Goal: Communication & Community: Share content

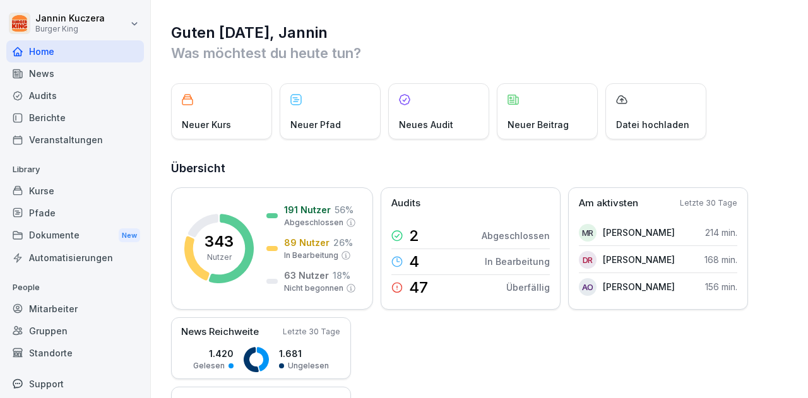
click at [49, 117] on div "Berichte" at bounding box center [75, 118] width 138 height 22
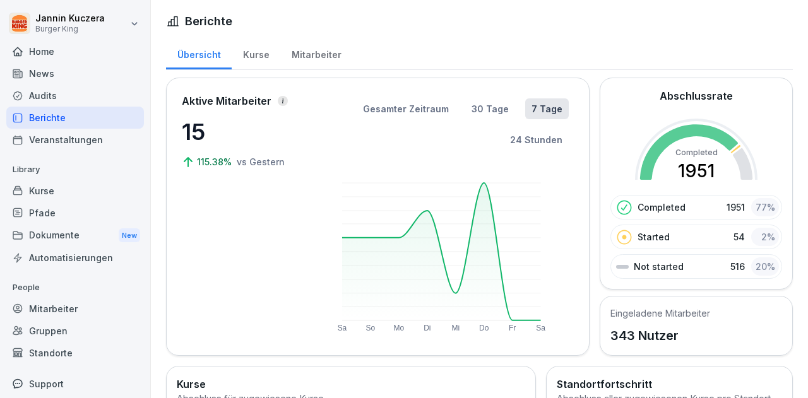
click at [59, 70] on div "News" at bounding box center [75, 74] width 138 height 22
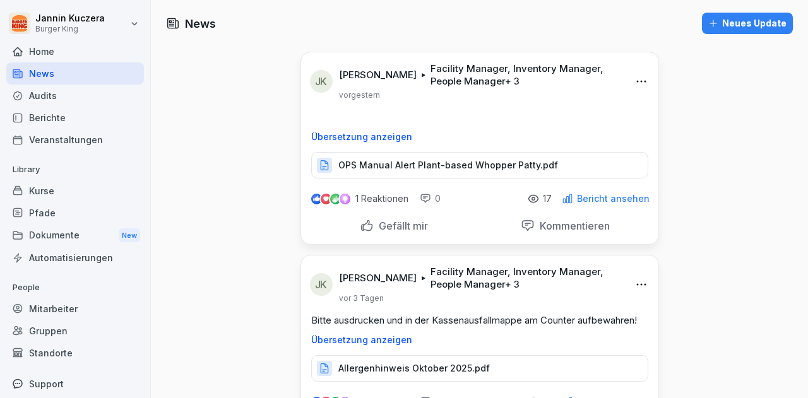
click at [752, 18] on div "Neues Update" at bounding box center [748, 23] width 78 height 14
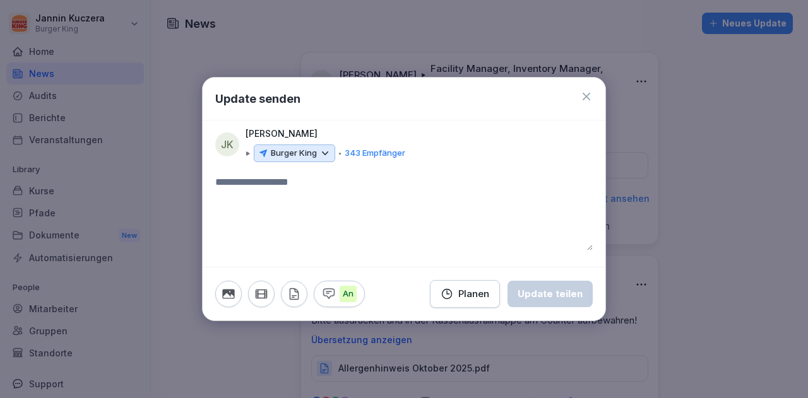
click at [322, 153] on icon at bounding box center [325, 153] width 11 height 11
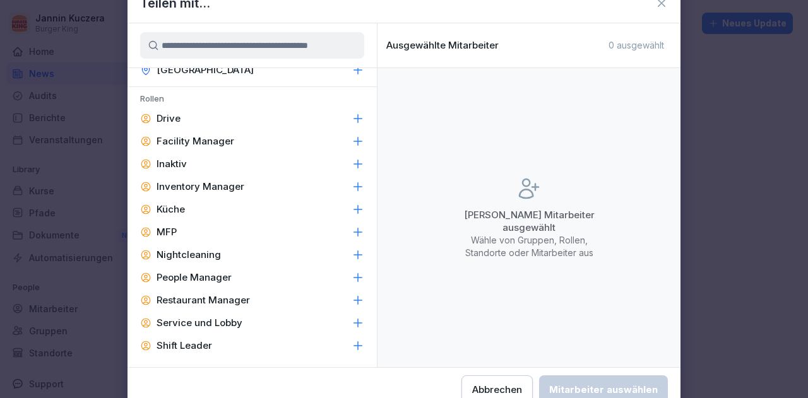
scroll to position [581, 0]
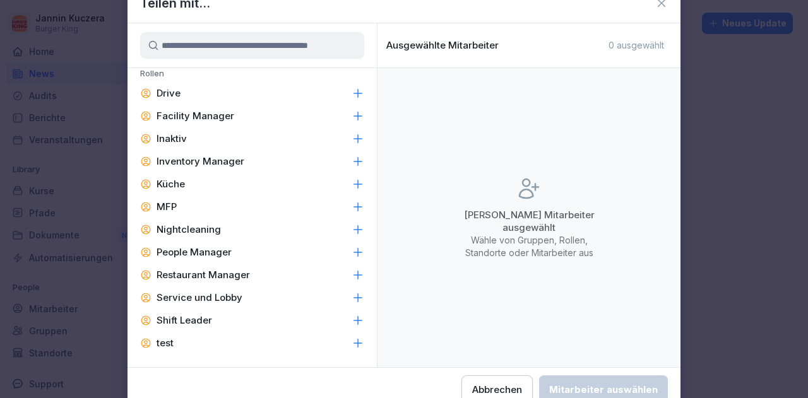
click at [221, 114] on p "Facility Manager" at bounding box center [196, 116] width 78 height 13
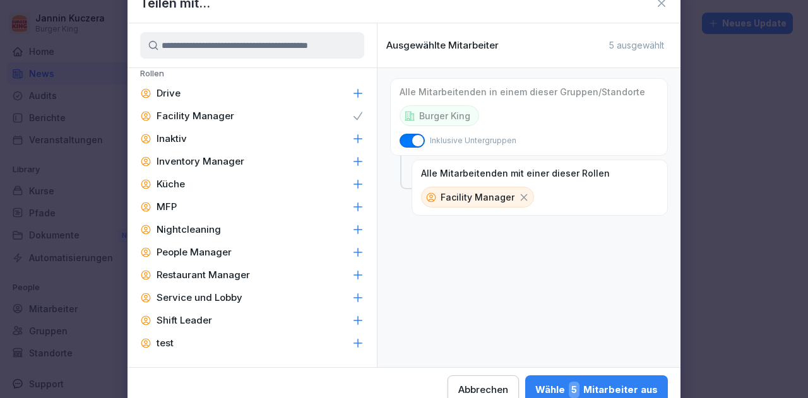
click at [220, 161] on p "Inventory Manager" at bounding box center [201, 161] width 88 height 13
click at [208, 251] on p "People Manager" at bounding box center [194, 252] width 75 height 13
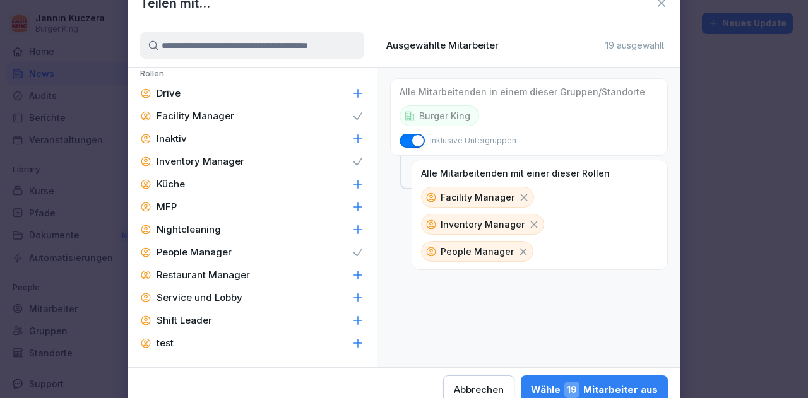
click at [207, 274] on p "Restaurant Manager" at bounding box center [203, 275] width 93 height 13
click at [196, 322] on p "Shift Leader" at bounding box center [185, 321] width 56 height 13
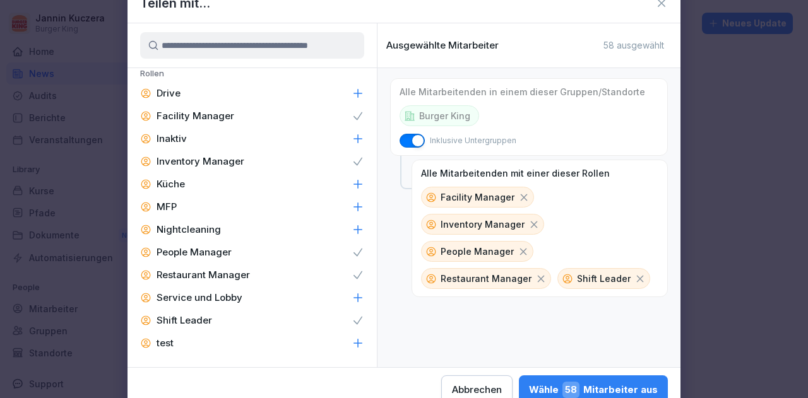
click at [606, 387] on div "Wähle 58 Mitarbeiter aus" at bounding box center [593, 390] width 129 height 16
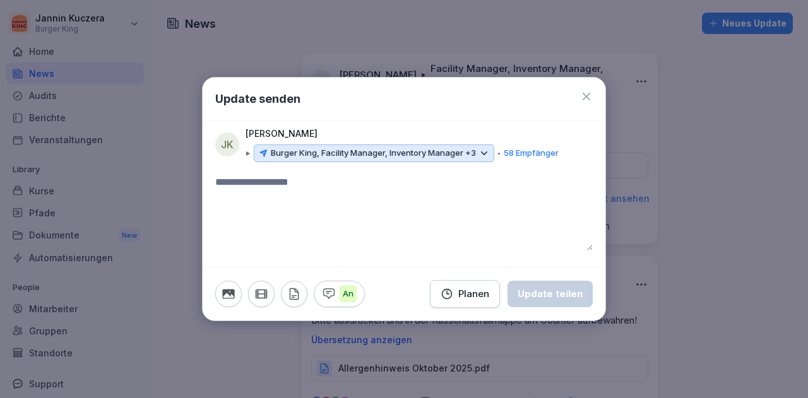
click at [296, 294] on icon "button" at bounding box center [294, 294] width 14 height 14
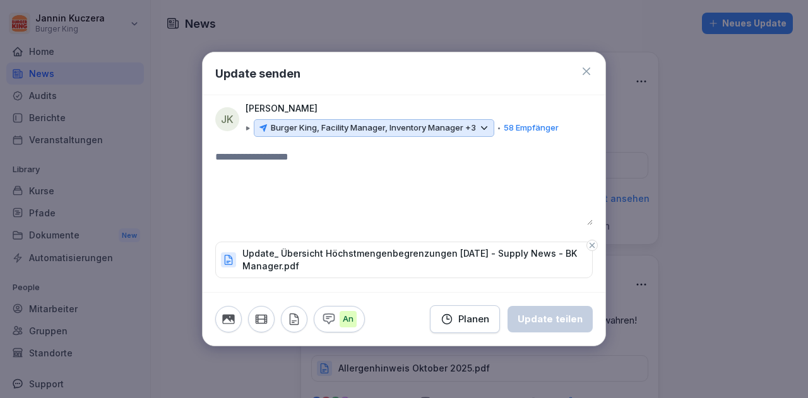
click at [281, 161] on textarea at bounding box center [404, 188] width 378 height 76
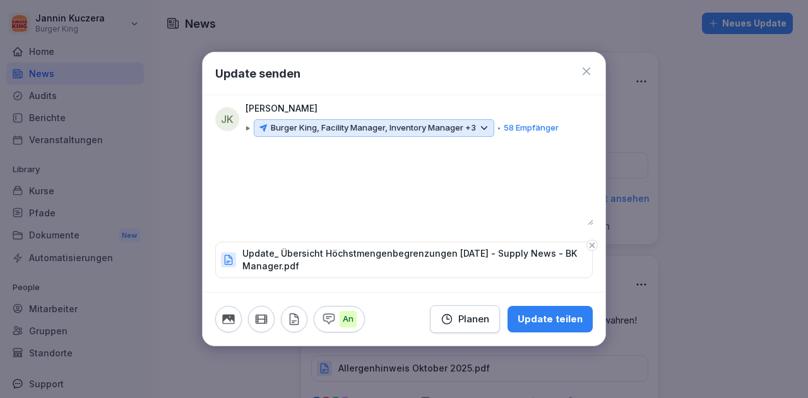
click at [536, 321] on div "Update teilen" at bounding box center [550, 320] width 65 height 14
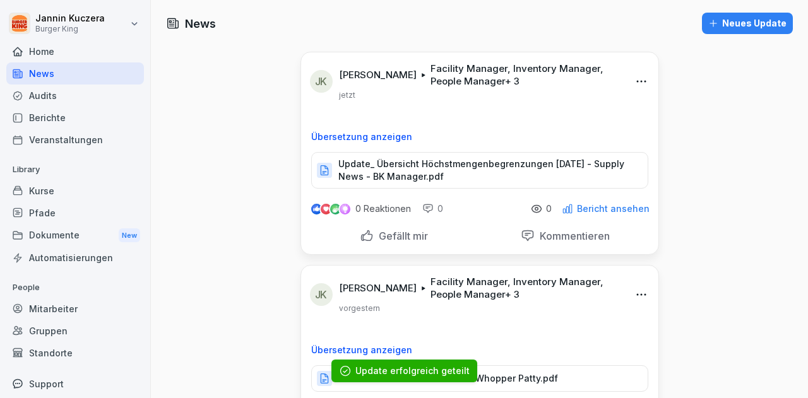
click at [750, 26] on div "Neues Update" at bounding box center [748, 23] width 78 height 14
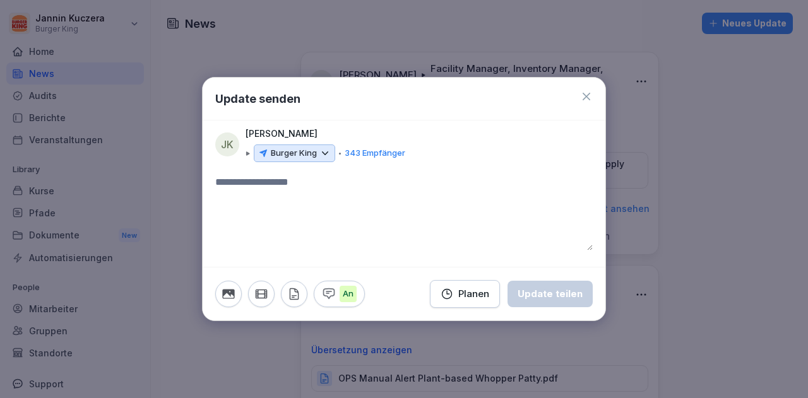
click at [326, 155] on icon at bounding box center [325, 153] width 11 height 11
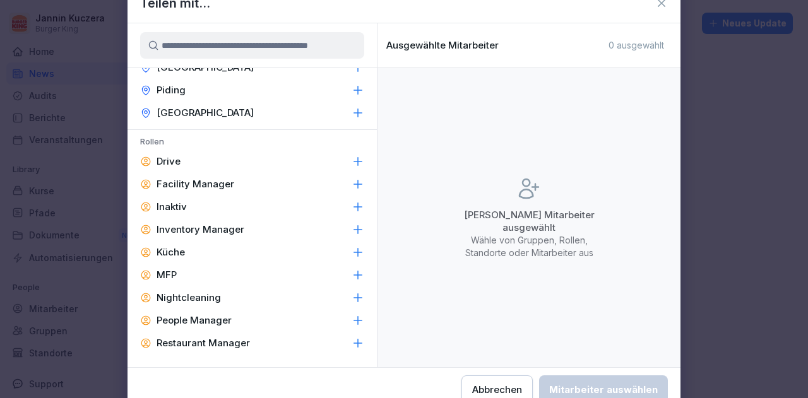
scroll to position [539, 0]
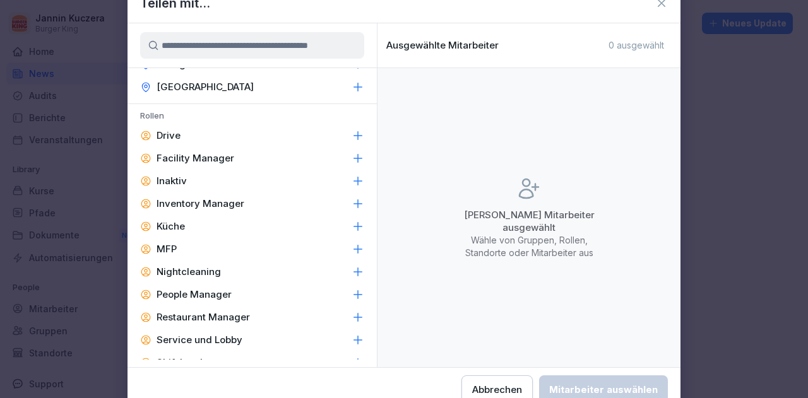
click at [219, 162] on p "Facility Manager" at bounding box center [196, 158] width 78 height 13
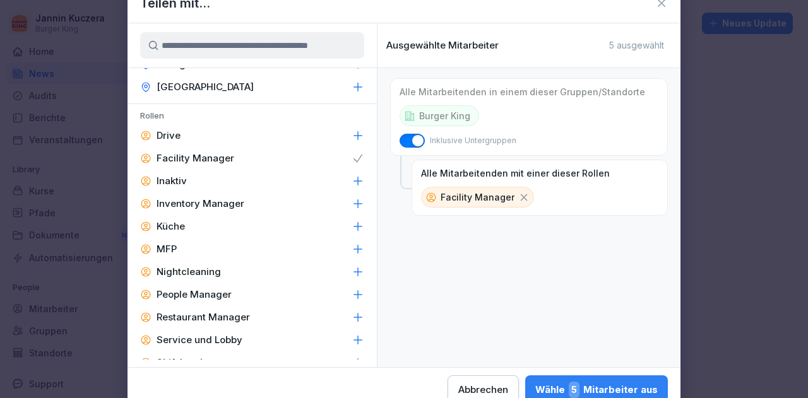
click at [212, 205] on p "Inventory Manager" at bounding box center [201, 204] width 88 height 13
click at [213, 289] on p "People Manager" at bounding box center [194, 295] width 75 height 13
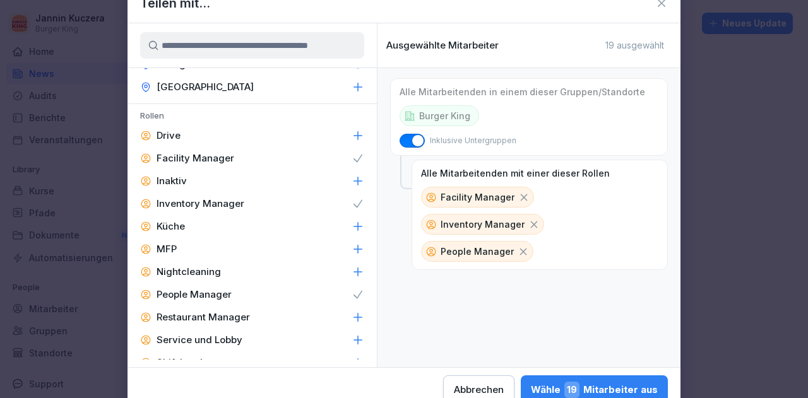
click at [218, 322] on p "Restaurant Manager" at bounding box center [203, 317] width 93 height 13
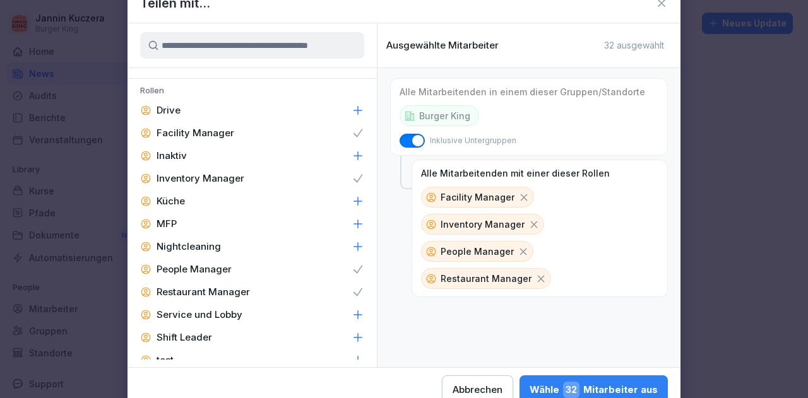
scroll to position [589, 0]
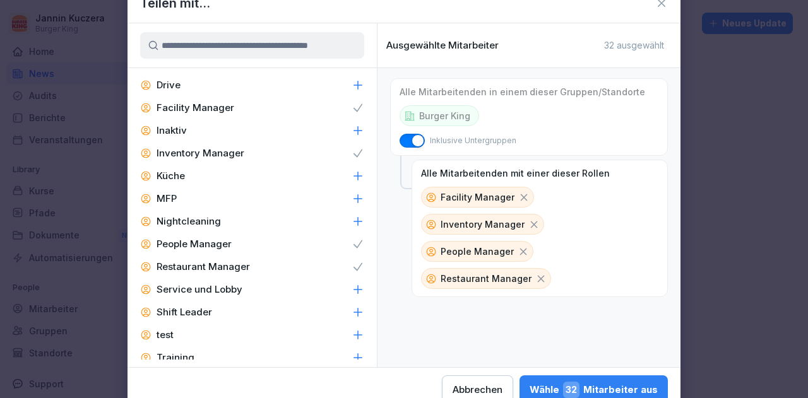
click at [198, 320] on div "Shift Leader" at bounding box center [252, 312] width 249 height 23
click at [543, 388] on div "Wähle 58 Mitarbeiter aus" at bounding box center [593, 390] width 129 height 16
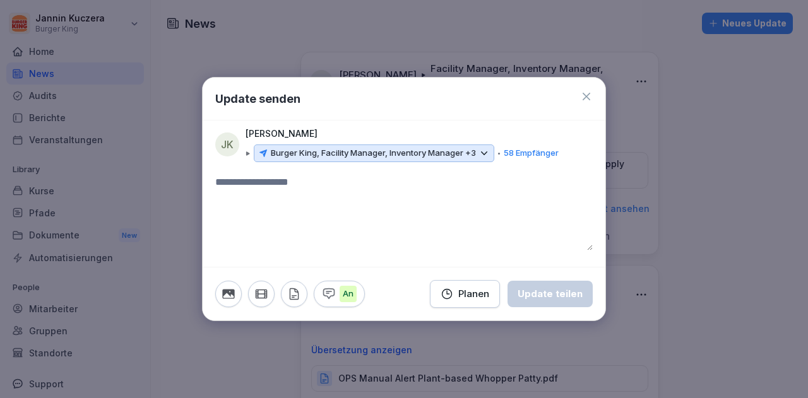
click at [293, 292] on icon "button" at bounding box center [294, 294] width 14 height 14
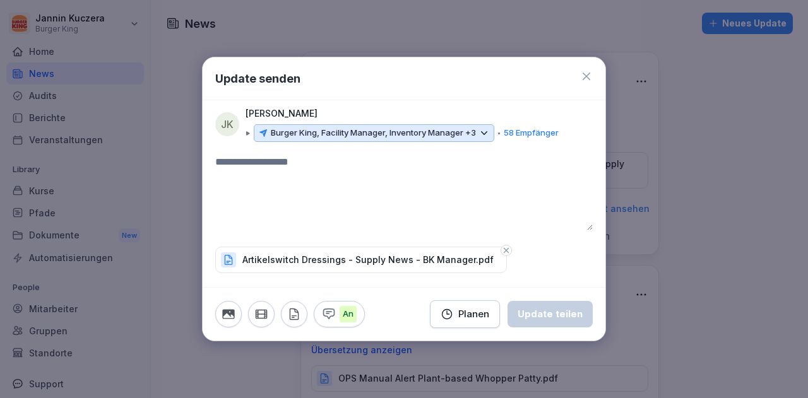
click at [306, 181] on textarea at bounding box center [404, 193] width 378 height 76
click at [584, 315] on button "Update teilen" at bounding box center [550, 314] width 85 height 27
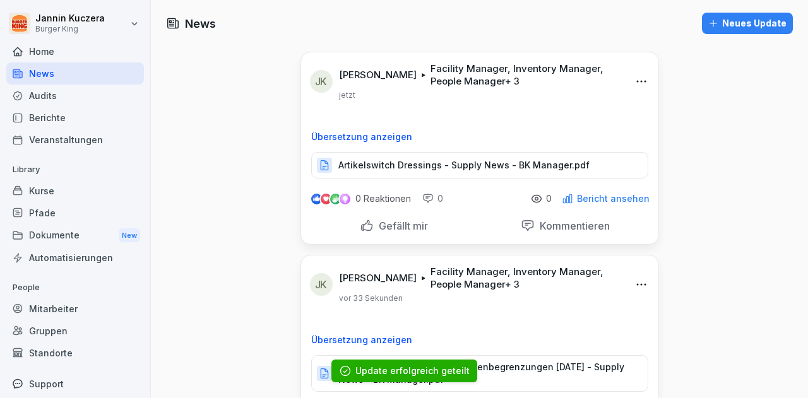
click at [742, 30] on button "Neues Update" at bounding box center [747, 23] width 91 height 21
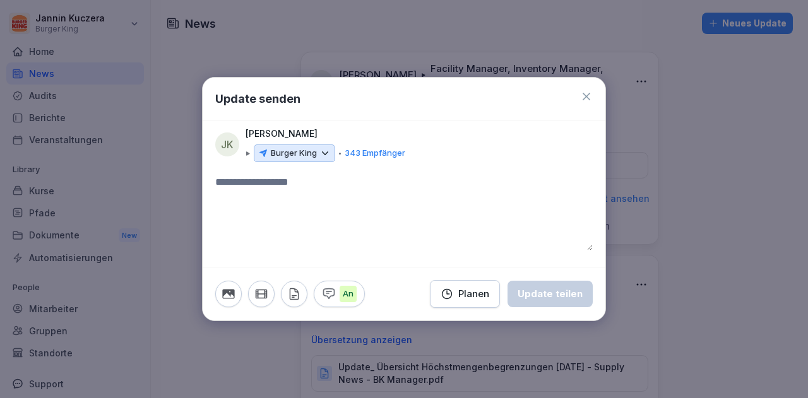
click at [324, 156] on icon at bounding box center [325, 153] width 11 height 11
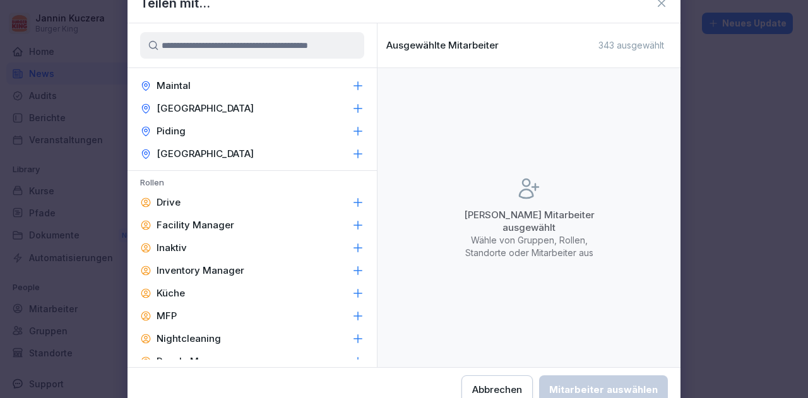
scroll to position [564, 0]
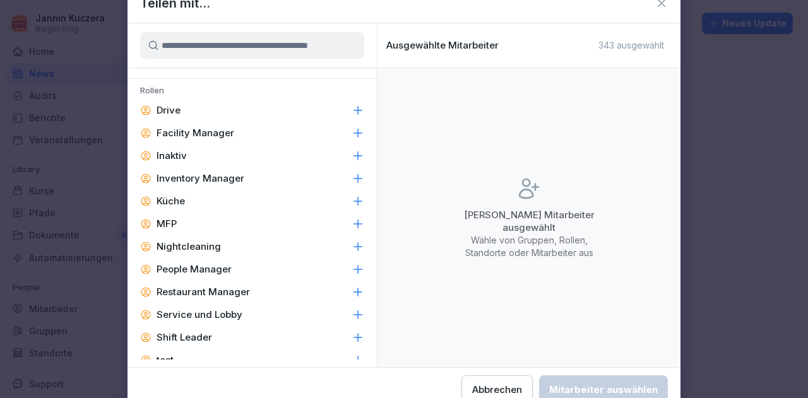
click at [226, 138] on p "Facility Manager" at bounding box center [196, 133] width 78 height 13
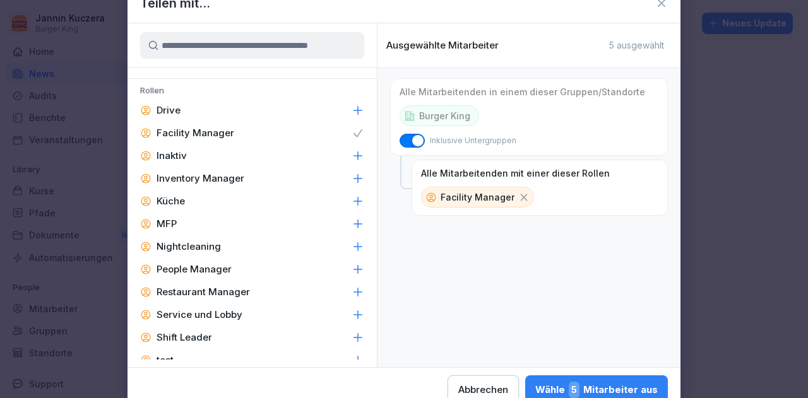
click at [229, 176] on p "Inventory Manager" at bounding box center [201, 178] width 88 height 13
click at [230, 266] on p "People Manager" at bounding box center [194, 269] width 75 height 13
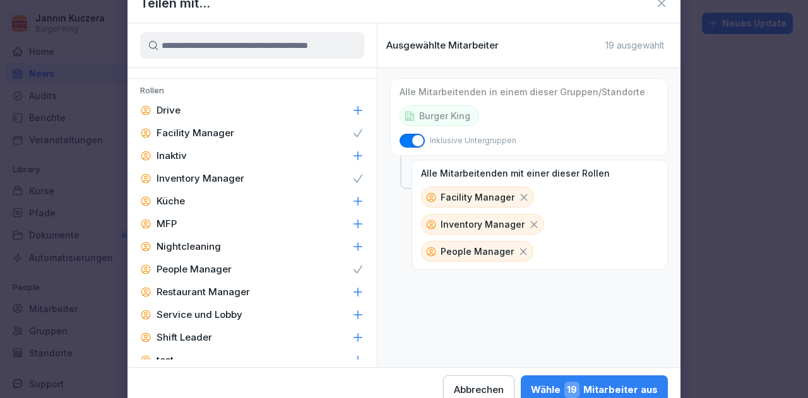
click at [230, 293] on p "Restaurant Manager" at bounding box center [203, 292] width 93 height 13
click at [215, 339] on div "Shift Leader" at bounding box center [252, 338] width 249 height 23
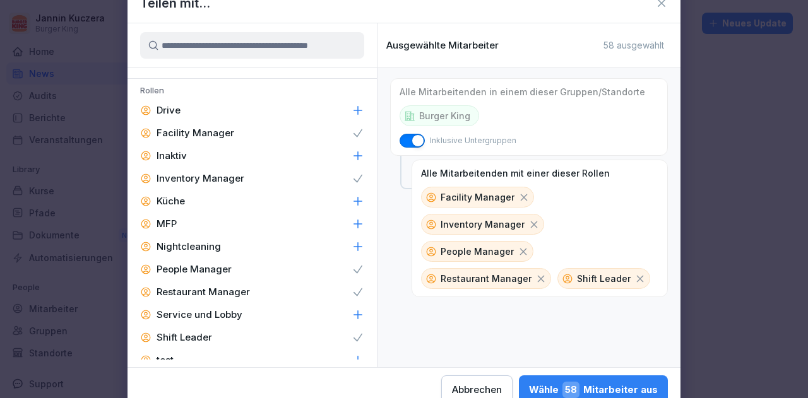
click at [549, 383] on div "Wähle 58 Mitarbeiter aus" at bounding box center [593, 390] width 129 height 16
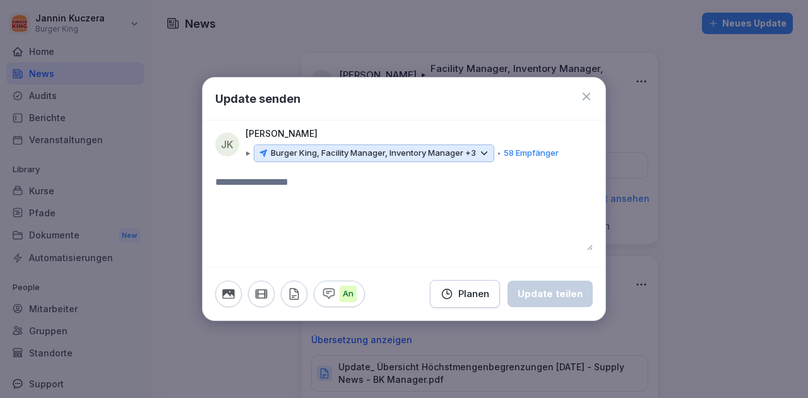
click at [291, 296] on icon "button" at bounding box center [294, 294] width 14 height 14
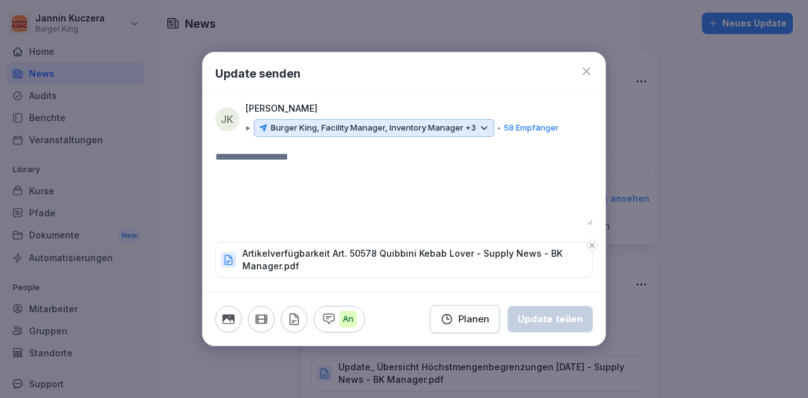
click at [260, 162] on textarea at bounding box center [404, 188] width 378 height 76
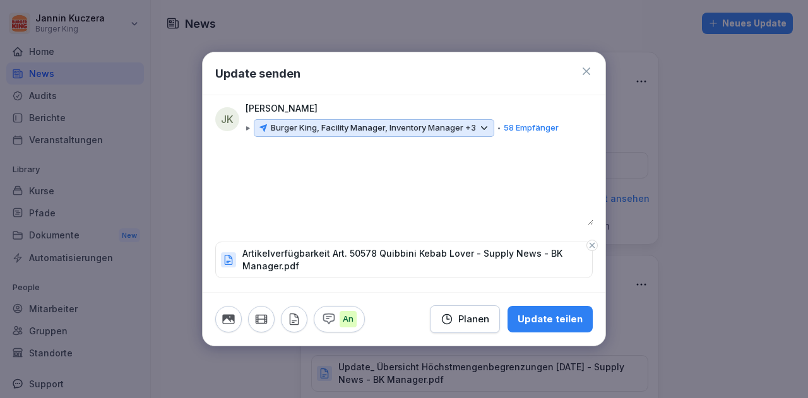
click at [556, 323] on div "Update teilen" at bounding box center [550, 320] width 65 height 14
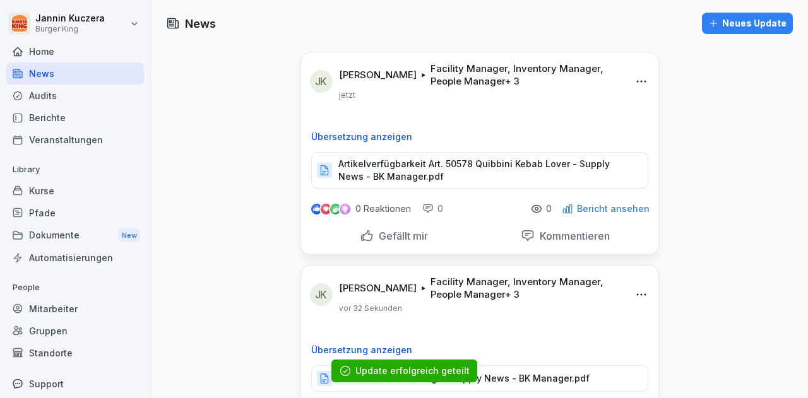
click at [717, 22] on div "Neues Update" at bounding box center [748, 23] width 78 height 14
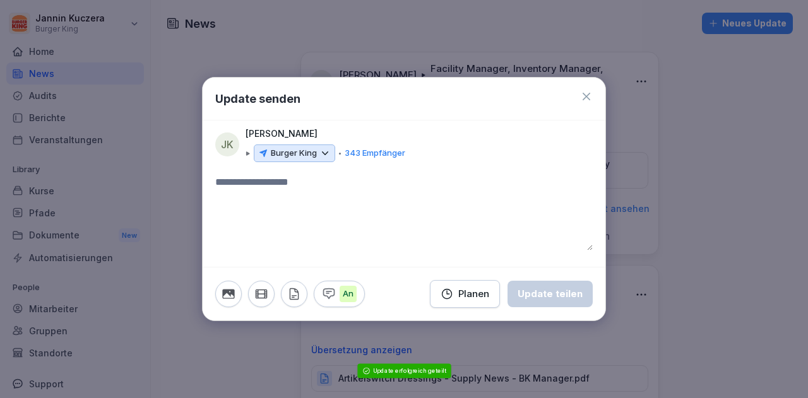
click at [323, 156] on icon at bounding box center [325, 153] width 11 height 11
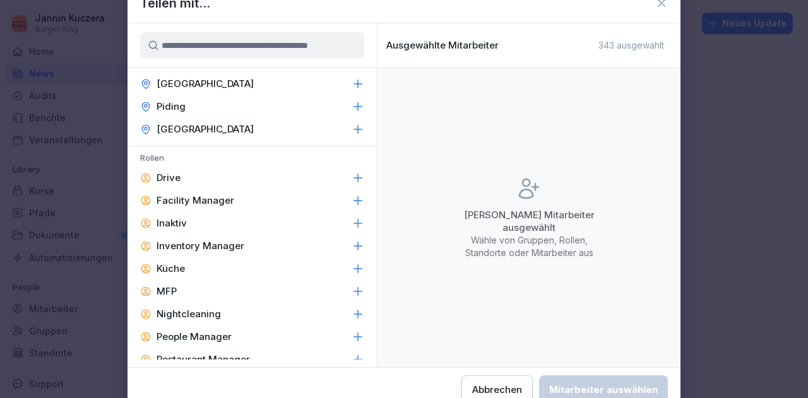
scroll to position [539, 0]
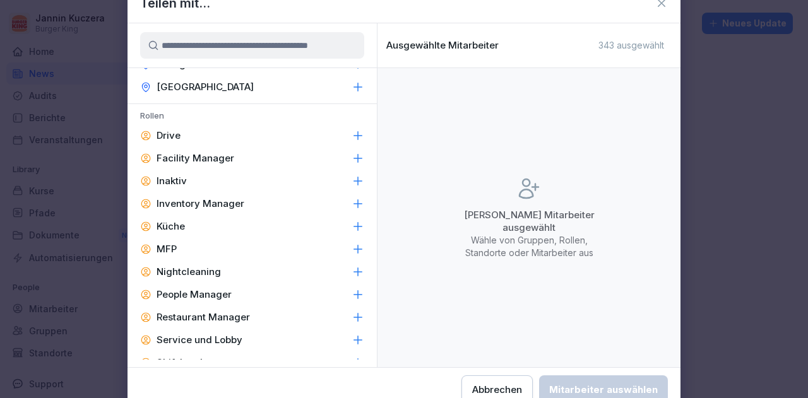
click at [175, 154] on p "Facility Manager" at bounding box center [196, 158] width 78 height 13
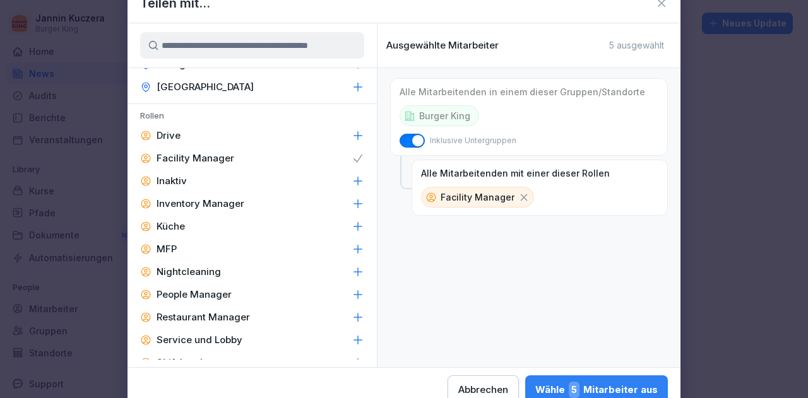
click at [191, 204] on p "Inventory Manager" at bounding box center [201, 204] width 88 height 13
click at [205, 292] on p "People Manager" at bounding box center [194, 295] width 75 height 13
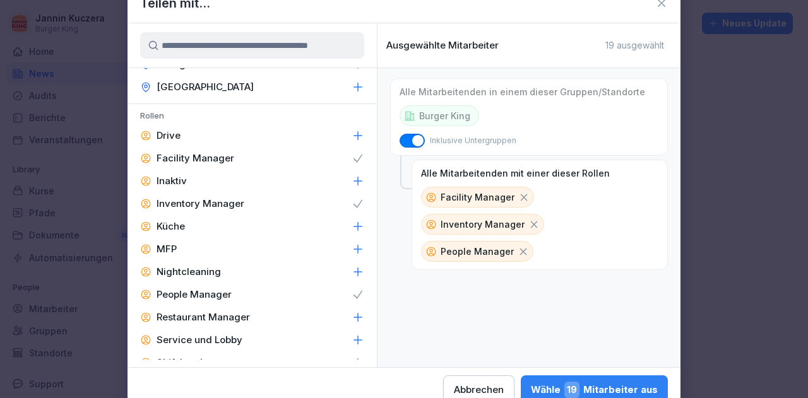
click at [219, 321] on p "Restaurant Manager" at bounding box center [203, 317] width 93 height 13
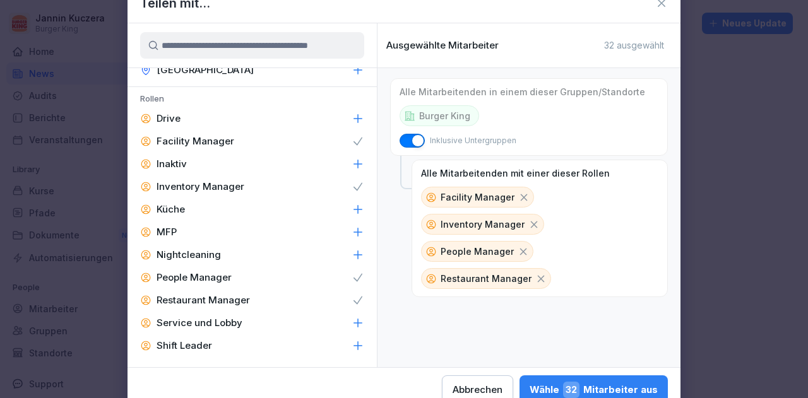
scroll to position [564, 0]
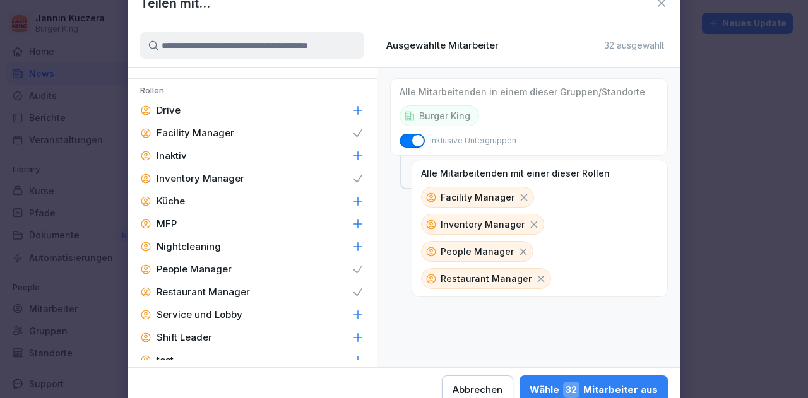
click at [261, 342] on div "Shift Leader" at bounding box center [252, 338] width 249 height 23
click at [542, 388] on div "Wähle 58 Mitarbeiter aus" at bounding box center [593, 390] width 129 height 16
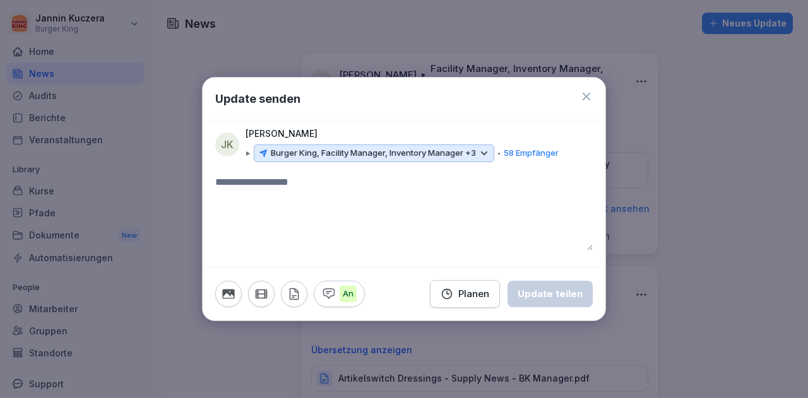
click at [292, 303] on button "button" at bounding box center [294, 294] width 27 height 27
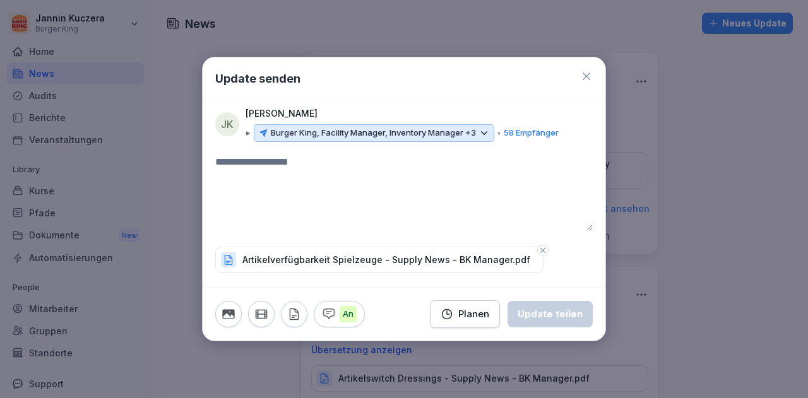
click at [266, 180] on textarea at bounding box center [404, 193] width 378 height 76
click at [539, 318] on div "Update teilen" at bounding box center [550, 315] width 65 height 14
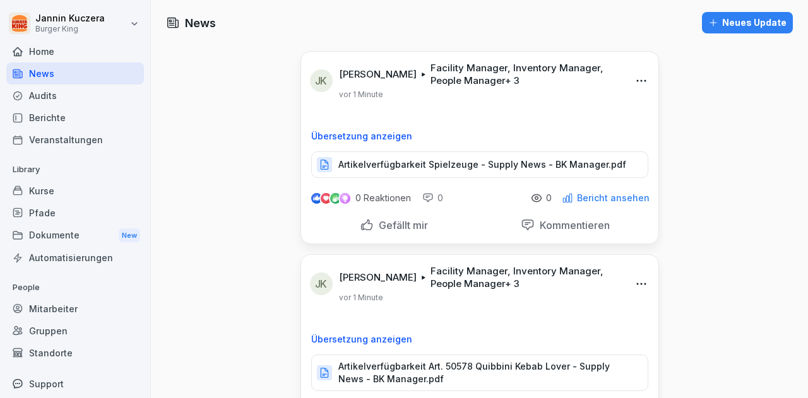
scroll to position [0, 0]
click at [736, 31] on button "Neues Update" at bounding box center [747, 23] width 91 height 21
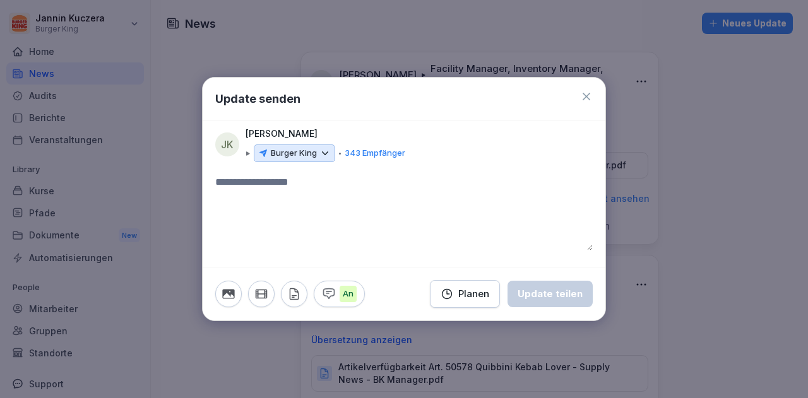
click at [325, 153] on icon at bounding box center [326, 153] width 6 height 3
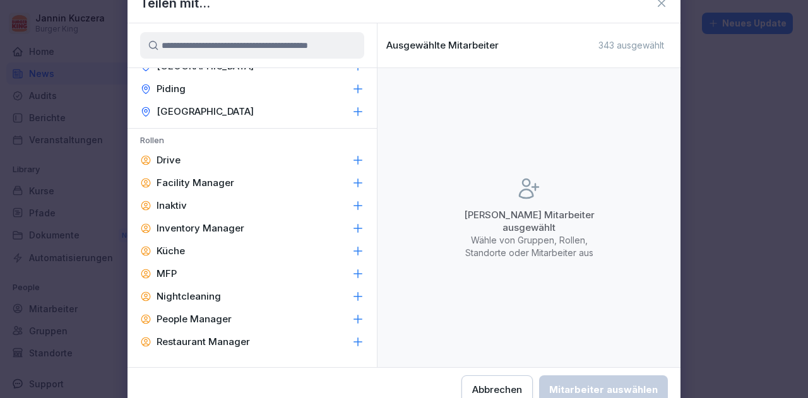
scroll to position [603, 0]
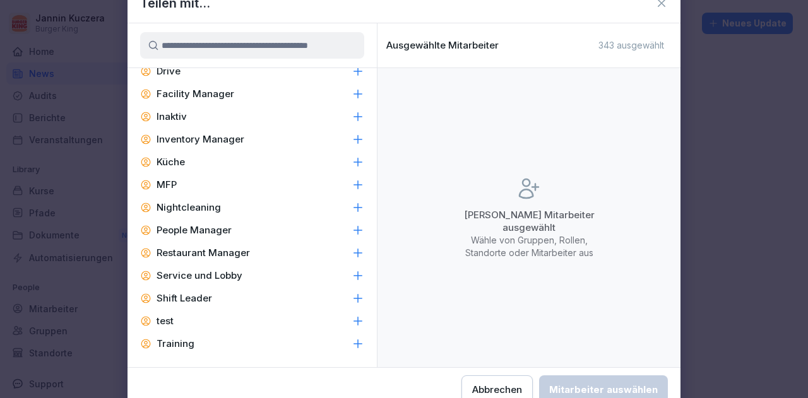
click at [238, 96] on div "Facility Manager" at bounding box center [252, 94] width 249 height 23
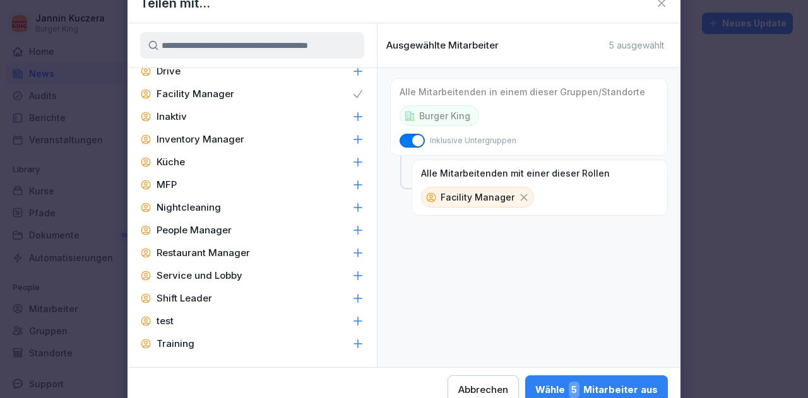
click at [222, 140] on p "Inventory Manager" at bounding box center [201, 139] width 88 height 13
click at [215, 228] on p "People Manager" at bounding box center [194, 230] width 75 height 13
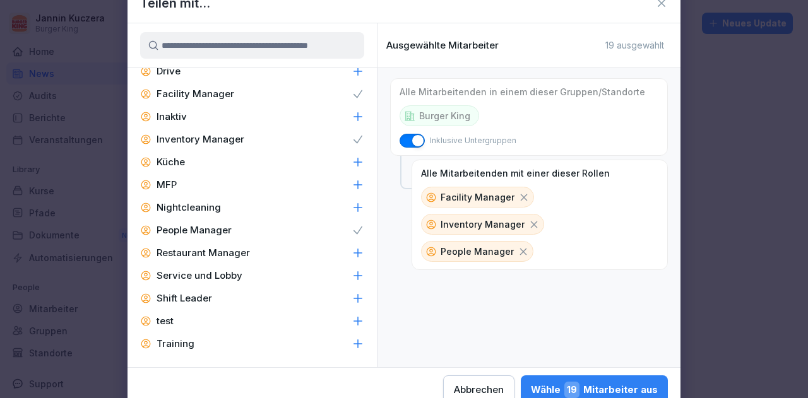
click at [213, 252] on p "Restaurant Manager" at bounding box center [203, 253] width 93 height 13
click at [198, 297] on p "Shift Leader" at bounding box center [185, 298] width 56 height 13
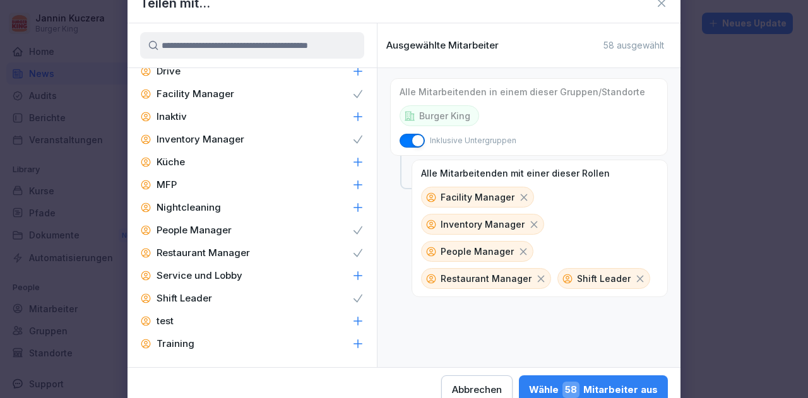
click at [543, 381] on button "Wähle 58 Mitarbeiter aus" at bounding box center [593, 390] width 149 height 29
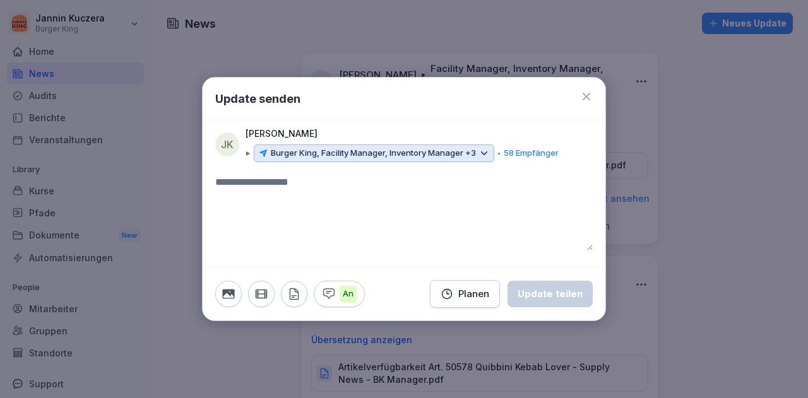
click at [290, 297] on icon "button" at bounding box center [294, 294] width 8 height 11
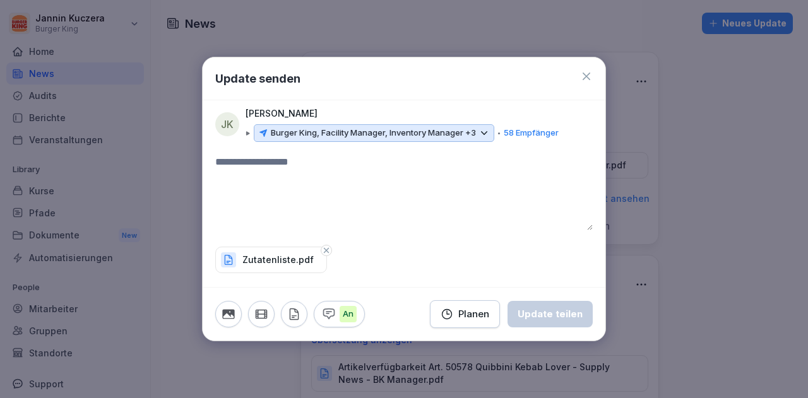
click at [240, 171] on textarea at bounding box center [404, 193] width 378 height 76
click at [540, 308] on div "Update teilen" at bounding box center [550, 315] width 65 height 14
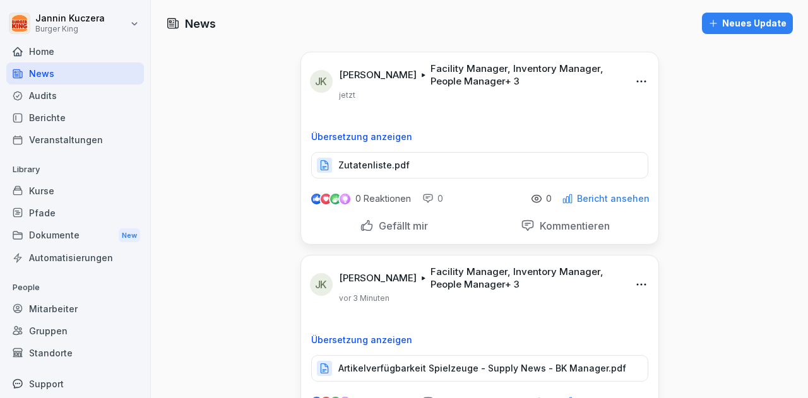
click at [719, 25] on div "Neues Update" at bounding box center [748, 23] width 78 height 14
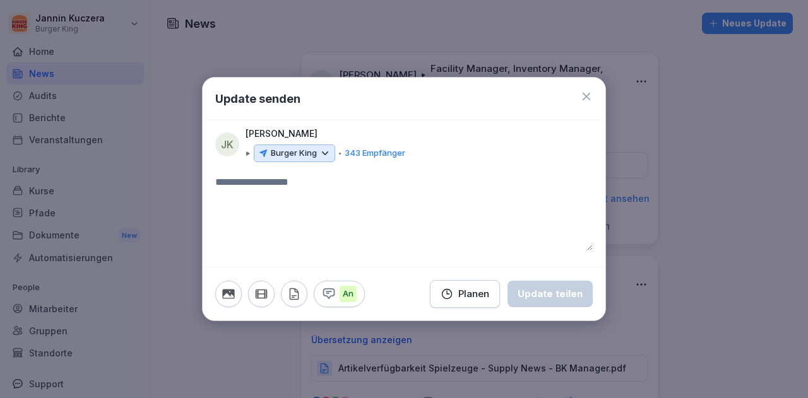
click at [327, 154] on icon at bounding box center [325, 153] width 11 height 11
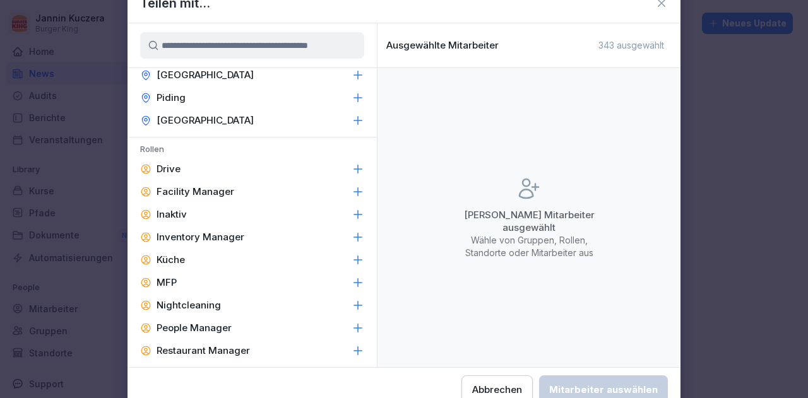
scroll to position [530, 0]
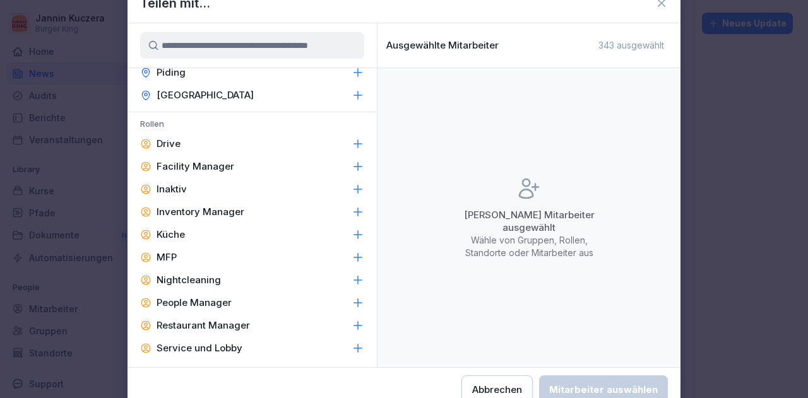
click at [195, 172] on div "Facility Manager" at bounding box center [252, 166] width 249 height 23
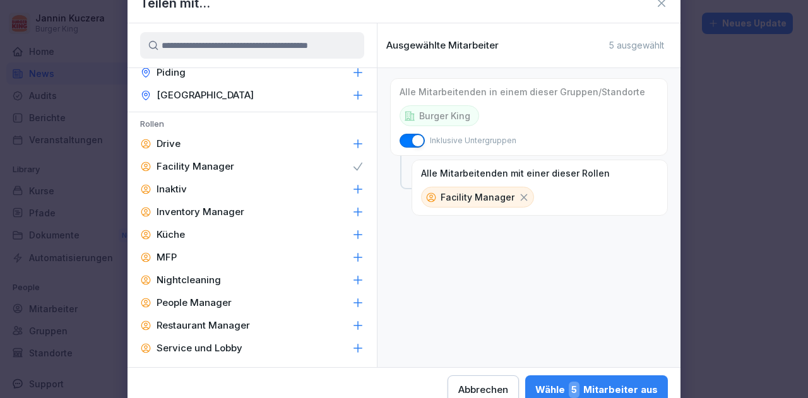
click at [205, 210] on p "Inventory Manager" at bounding box center [201, 212] width 88 height 13
click at [208, 297] on p "People Manager" at bounding box center [194, 303] width 75 height 13
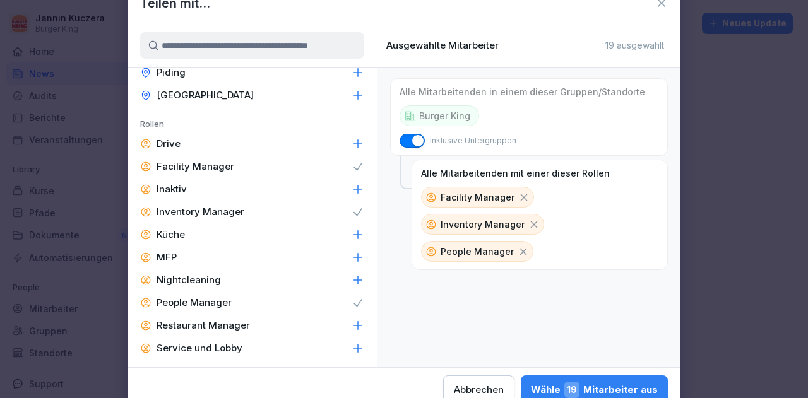
click at [229, 328] on p "Restaurant Manager" at bounding box center [203, 326] width 93 height 13
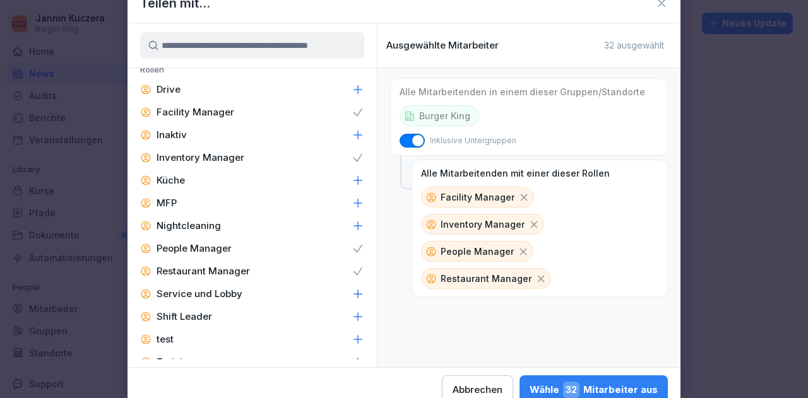
scroll to position [603, 0]
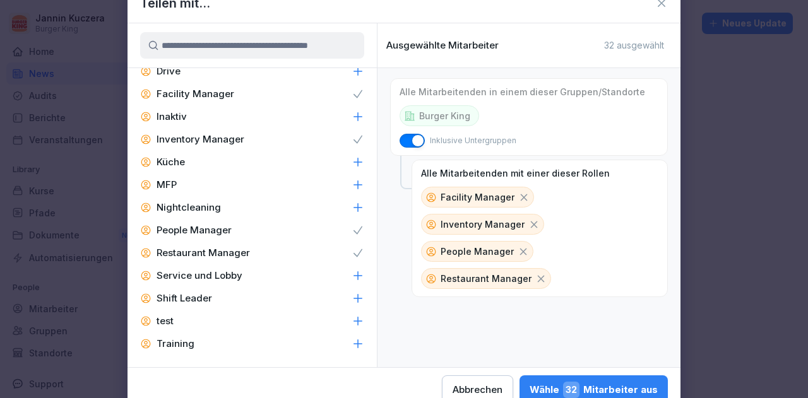
click at [266, 293] on div "Shift Leader" at bounding box center [252, 298] width 249 height 23
click at [543, 387] on div "Wähle 58 Mitarbeiter aus" at bounding box center [593, 390] width 129 height 16
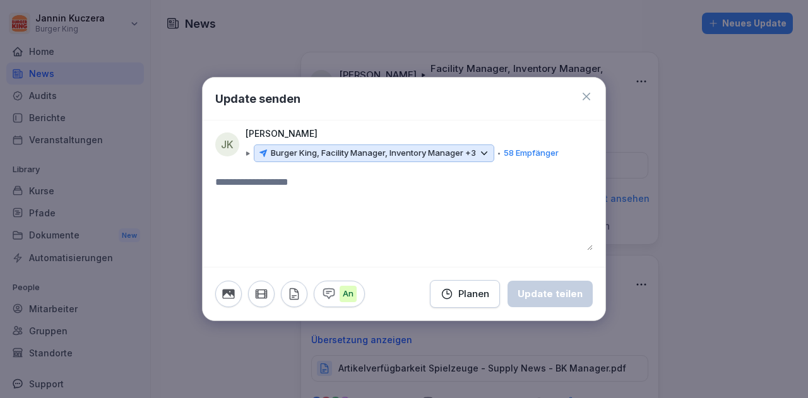
click at [294, 299] on icon "button" at bounding box center [294, 294] width 8 height 11
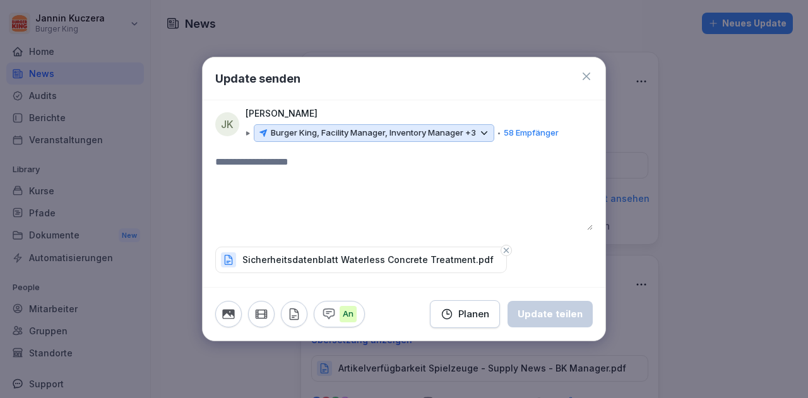
click at [365, 216] on textarea at bounding box center [404, 193] width 378 height 76
click at [547, 308] on div "Update teilen" at bounding box center [550, 315] width 65 height 14
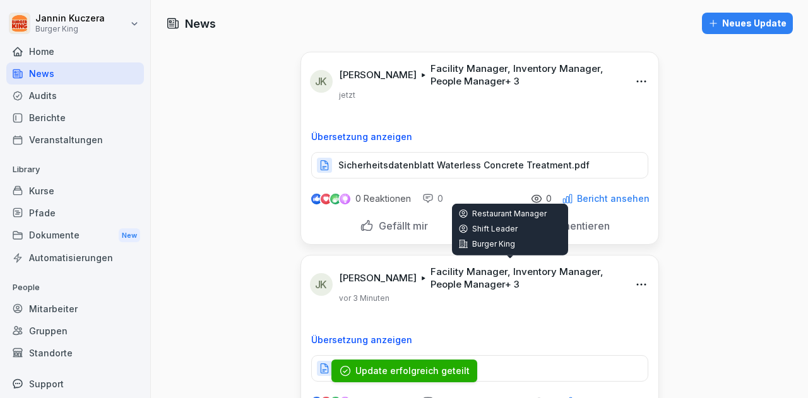
click at [733, 25] on div "Neues Update" at bounding box center [748, 23] width 78 height 14
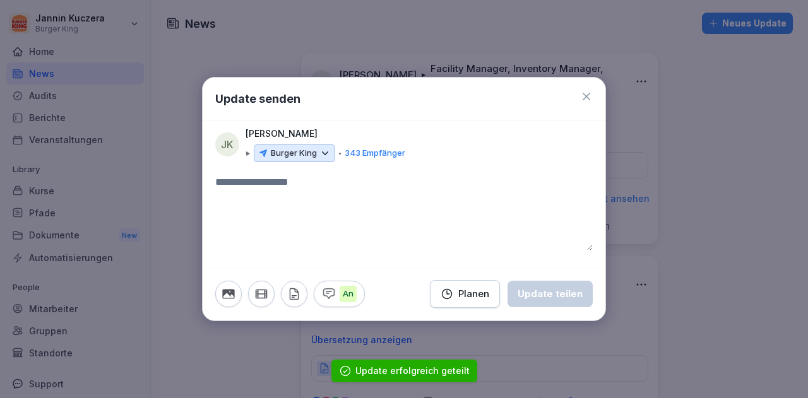
click at [325, 153] on icon at bounding box center [326, 153] width 6 height 3
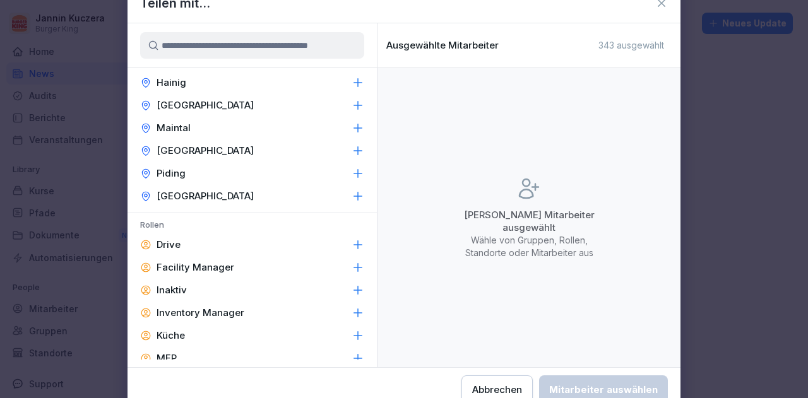
scroll to position [547, 0]
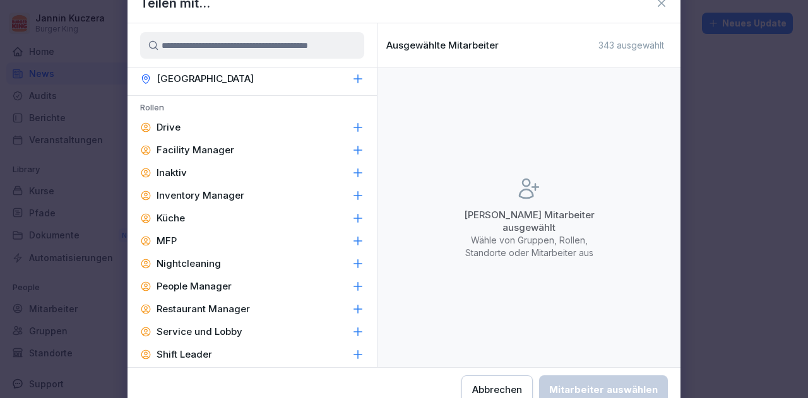
click at [224, 144] on p "Facility Manager" at bounding box center [196, 150] width 78 height 13
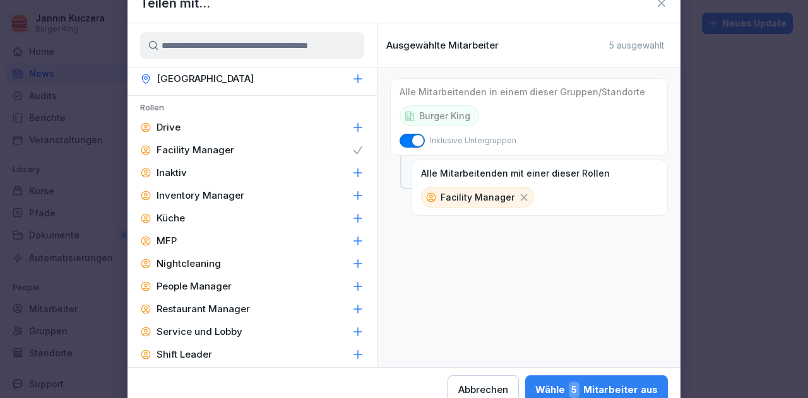
click at [226, 201] on p "Inventory Manager" at bounding box center [201, 195] width 88 height 13
click at [225, 286] on p "People Manager" at bounding box center [194, 286] width 75 height 13
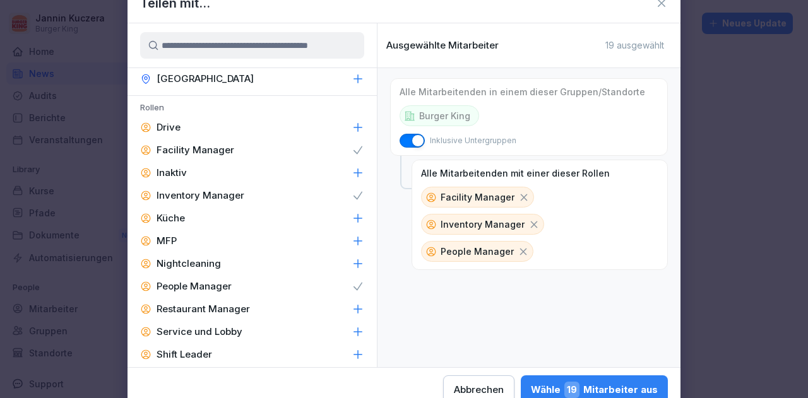
click at [225, 309] on p "Restaurant Manager" at bounding box center [203, 309] width 93 height 13
click at [203, 358] on p "Shift Leader" at bounding box center [185, 355] width 56 height 13
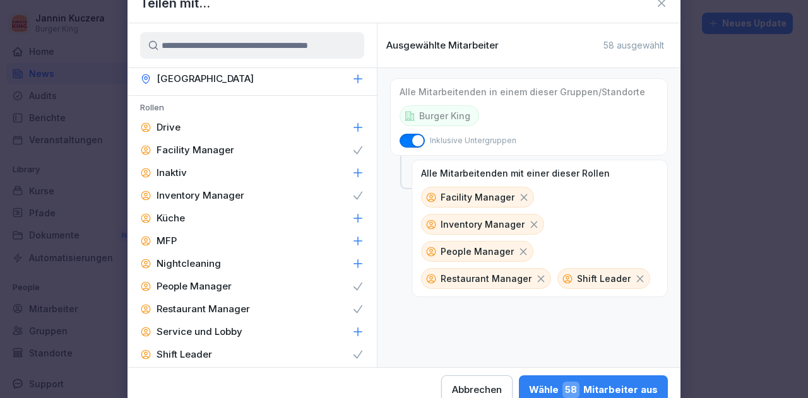
click at [536, 386] on div "Wähle 58 Mitarbeiter aus" at bounding box center [593, 390] width 129 height 16
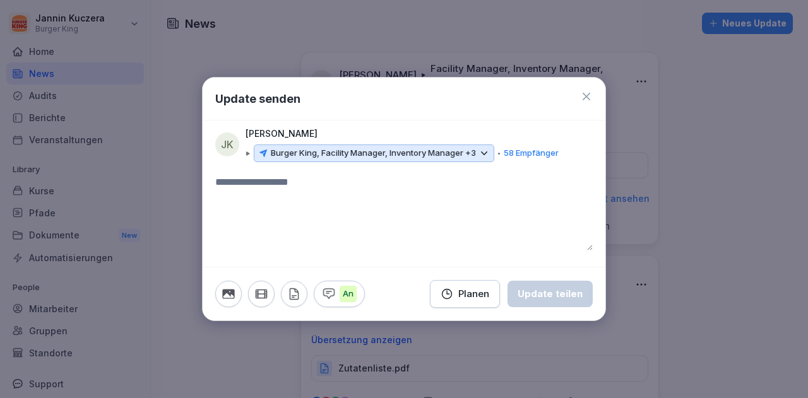
click at [287, 298] on button "button" at bounding box center [294, 294] width 27 height 27
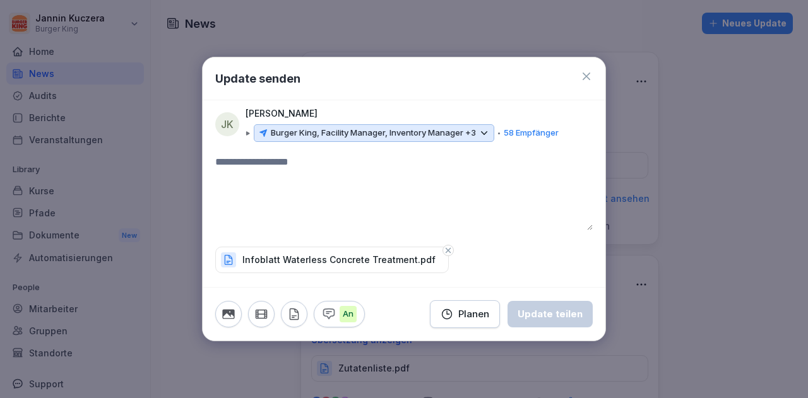
click at [472, 213] on textarea at bounding box center [404, 193] width 378 height 76
click at [537, 315] on div "Update teilen" at bounding box center [550, 315] width 65 height 14
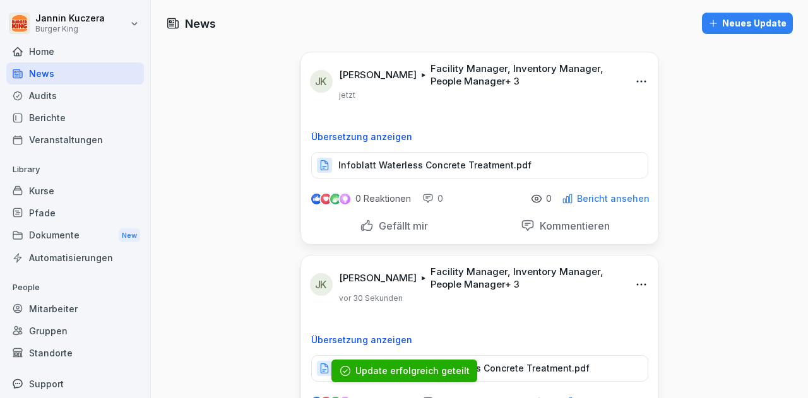
click at [734, 30] on div "Neues Update" at bounding box center [748, 23] width 78 height 14
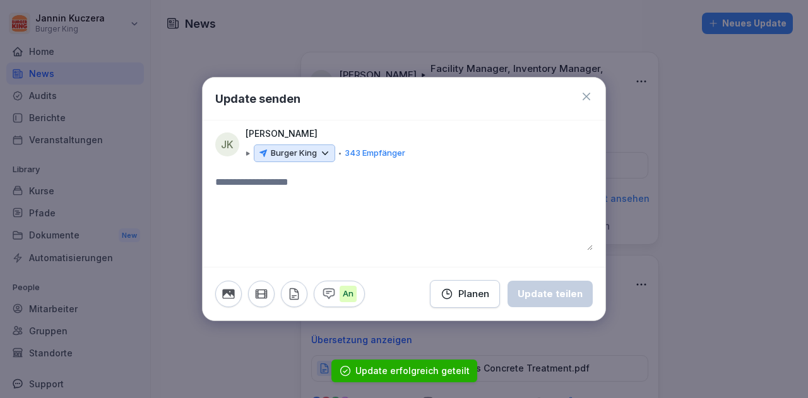
click at [327, 153] on icon at bounding box center [325, 153] width 11 height 11
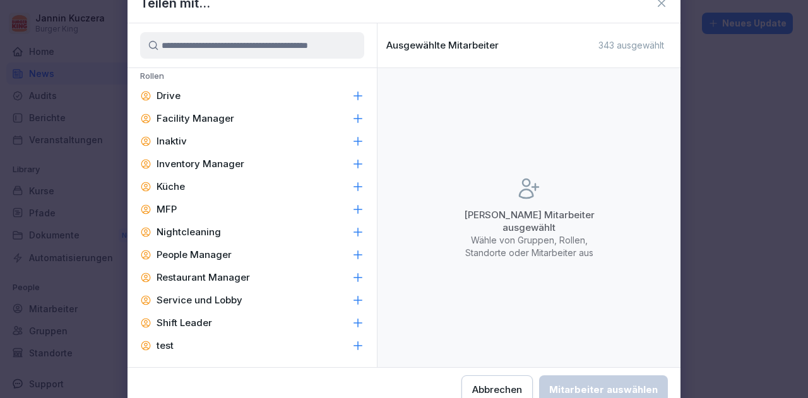
scroll to position [581, 0]
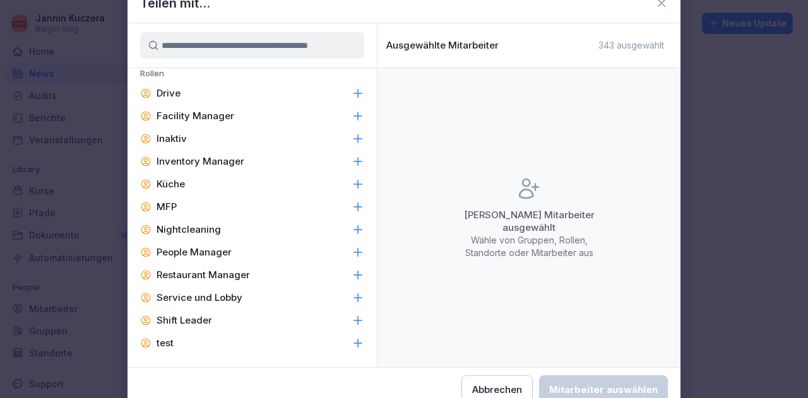
click at [198, 124] on div "Facility Manager" at bounding box center [252, 116] width 249 height 23
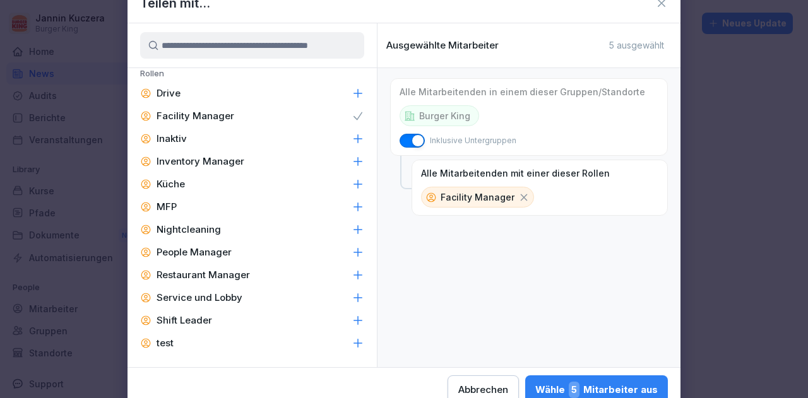
click at [205, 165] on p "Inventory Manager" at bounding box center [201, 161] width 88 height 13
click at [207, 253] on p "People Manager" at bounding box center [194, 252] width 75 height 13
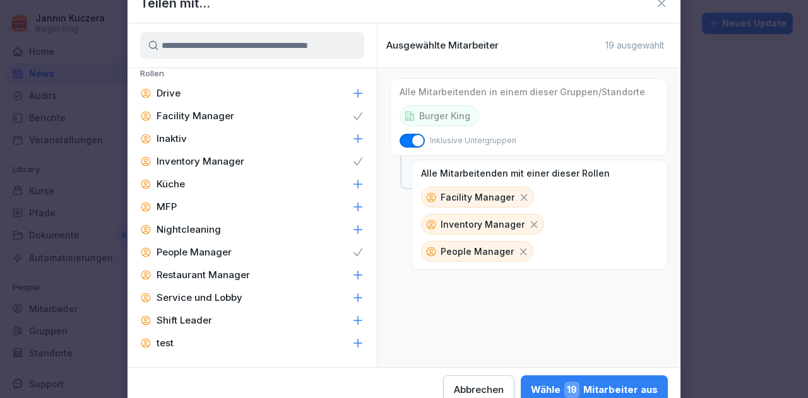
click at [210, 270] on p "Restaurant Manager" at bounding box center [203, 275] width 93 height 13
click at [193, 320] on p "Shift Leader" at bounding box center [185, 321] width 56 height 13
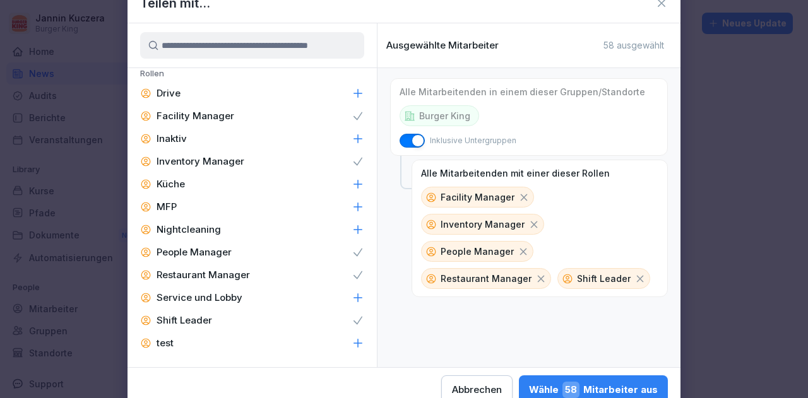
click at [539, 386] on div "Wähle 58 Mitarbeiter aus" at bounding box center [593, 390] width 129 height 16
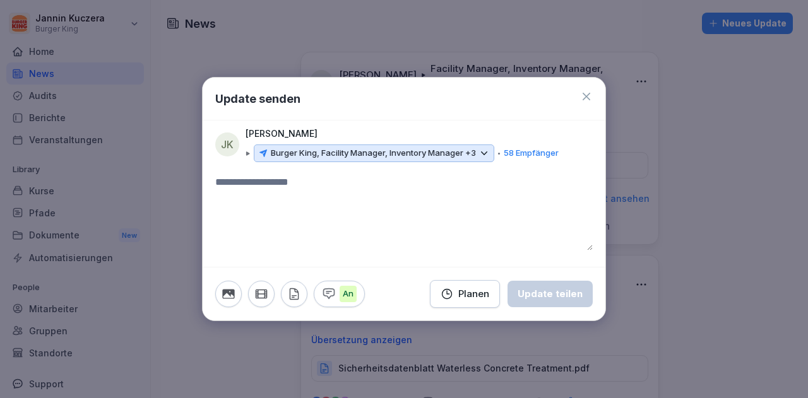
click at [291, 184] on textarea at bounding box center [404, 213] width 378 height 76
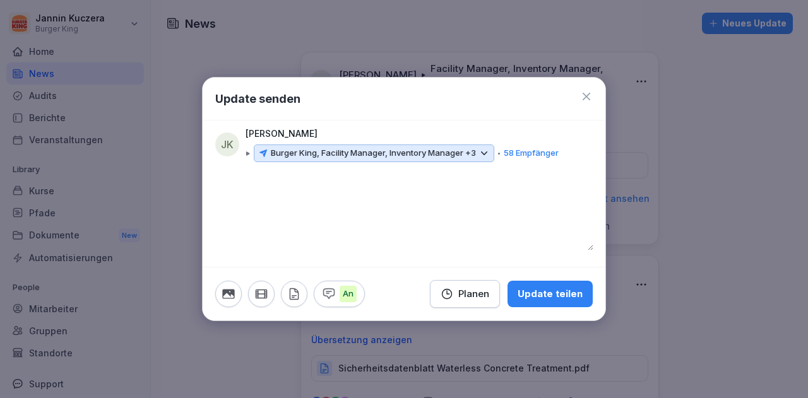
click at [295, 296] on icon "button" at bounding box center [294, 294] width 14 height 14
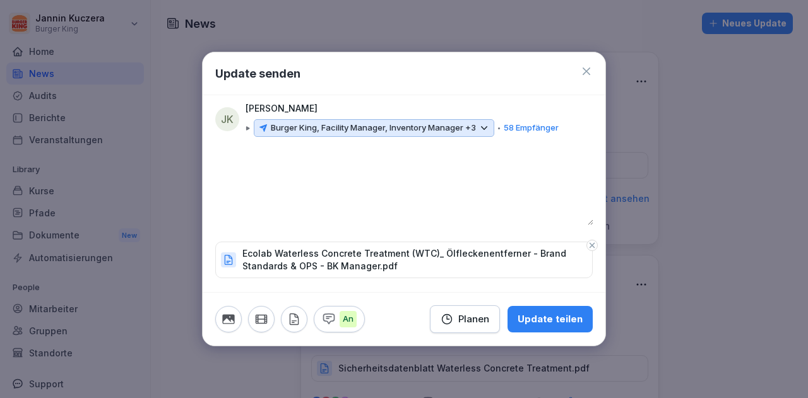
click at [544, 316] on div "Update teilen" at bounding box center [550, 320] width 65 height 14
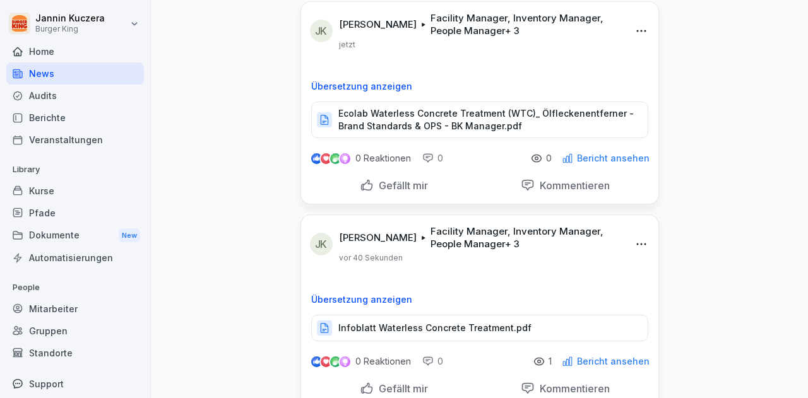
scroll to position [0, 0]
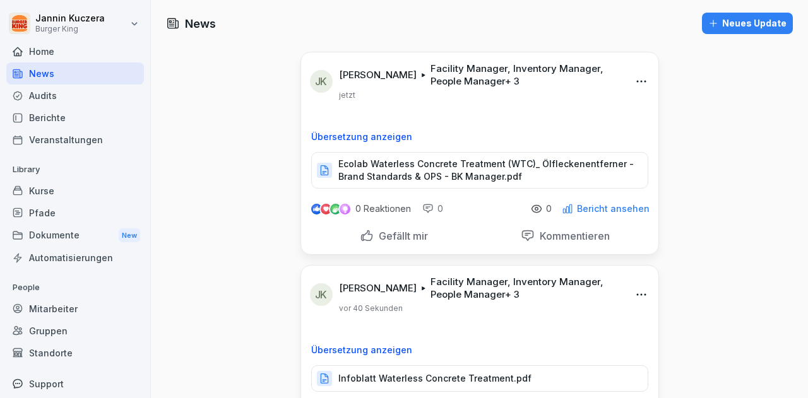
click at [737, 26] on div "Neues Update" at bounding box center [748, 23] width 78 height 14
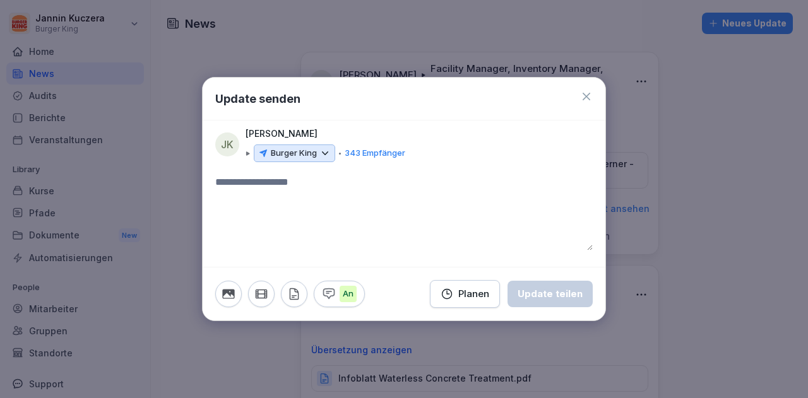
click at [327, 153] on icon at bounding box center [326, 153] width 6 height 3
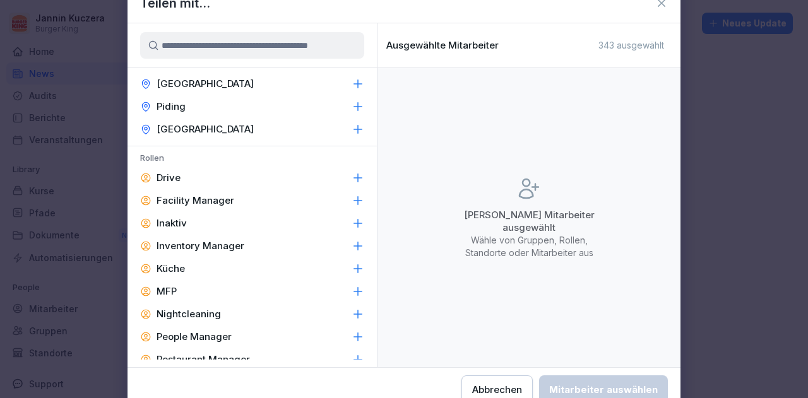
scroll to position [603, 0]
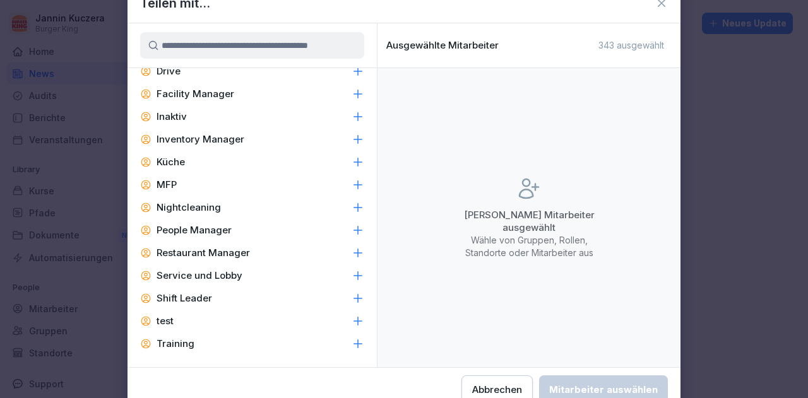
click at [214, 93] on p "Facility Manager" at bounding box center [196, 94] width 78 height 13
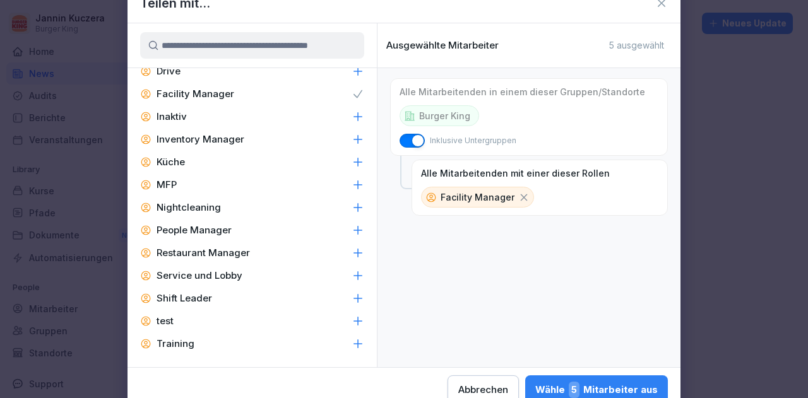
click at [211, 141] on p "Inventory Manager" at bounding box center [201, 139] width 88 height 13
click at [217, 228] on p "People Manager" at bounding box center [194, 230] width 75 height 13
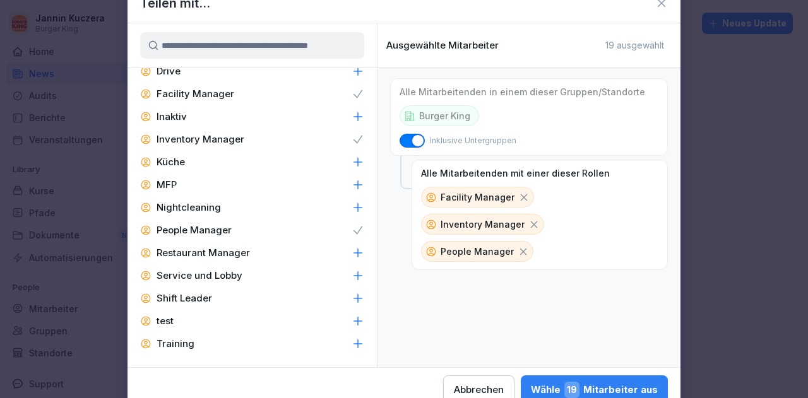
click at [217, 252] on p "Restaurant Manager" at bounding box center [203, 253] width 93 height 13
click at [203, 301] on p "Shift Leader" at bounding box center [185, 298] width 56 height 13
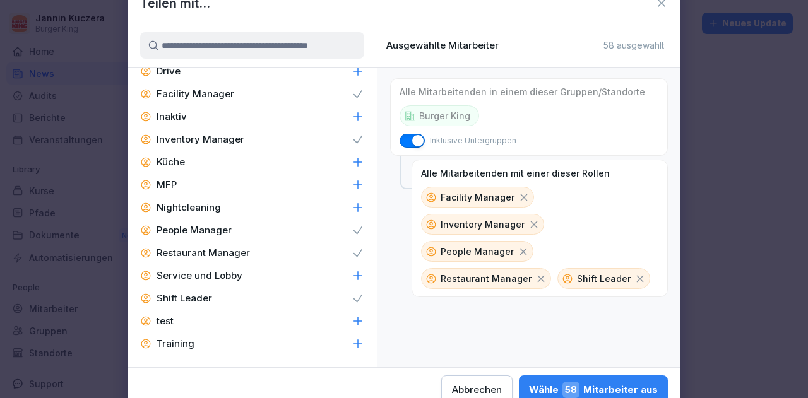
click at [539, 385] on div "Wähle 58 Mitarbeiter aus" at bounding box center [593, 390] width 129 height 16
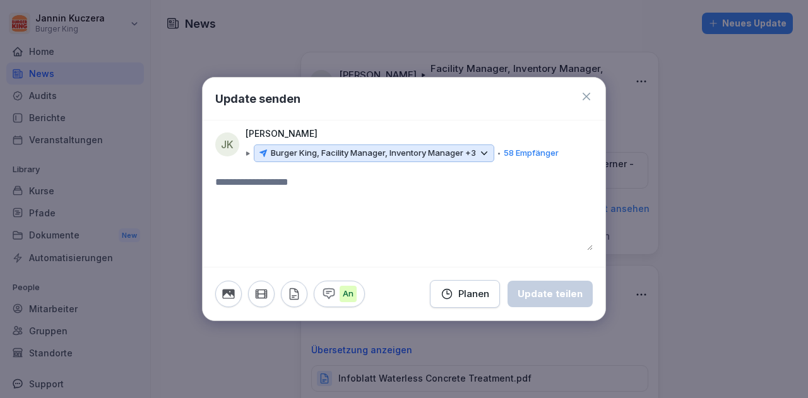
click at [307, 205] on textarea at bounding box center [404, 213] width 378 height 76
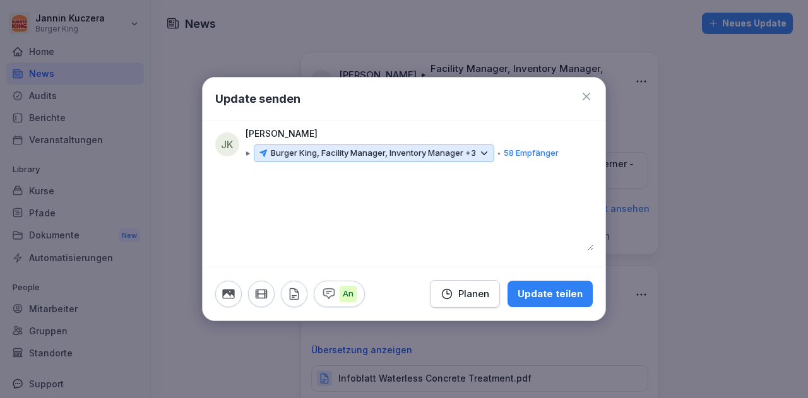
click at [293, 295] on icon "button" at bounding box center [294, 294] width 8 height 11
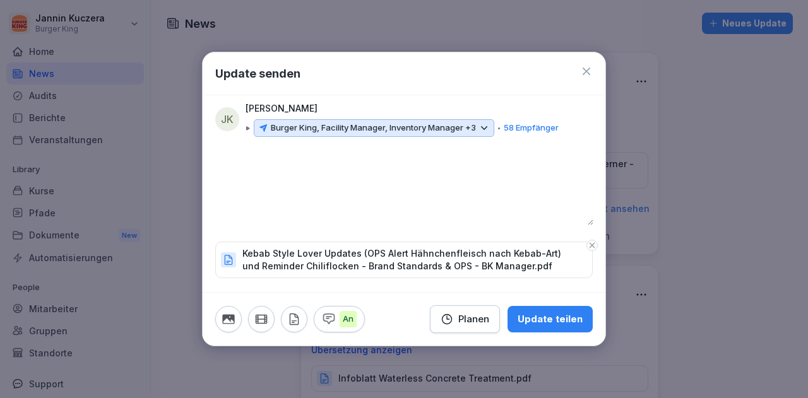
click at [552, 324] on div "Update teilen" at bounding box center [550, 320] width 65 height 14
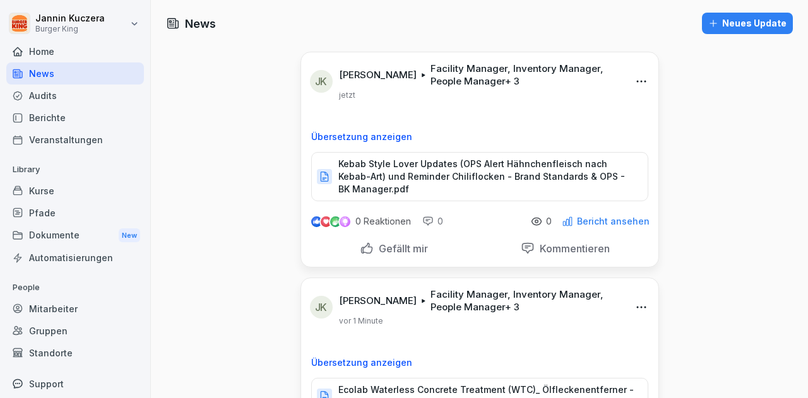
click at [725, 25] on div "Neues Update" at bounding box center [748, 23] width 78 height 14
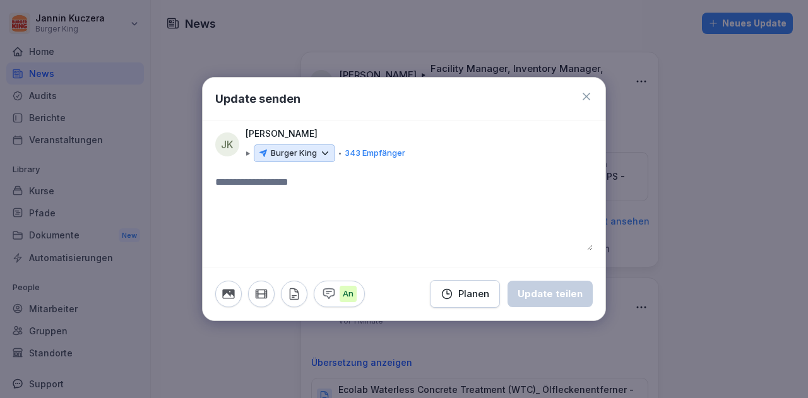
click at [325, 156] on icon at bounding box center [325, 153] width 11 height 11
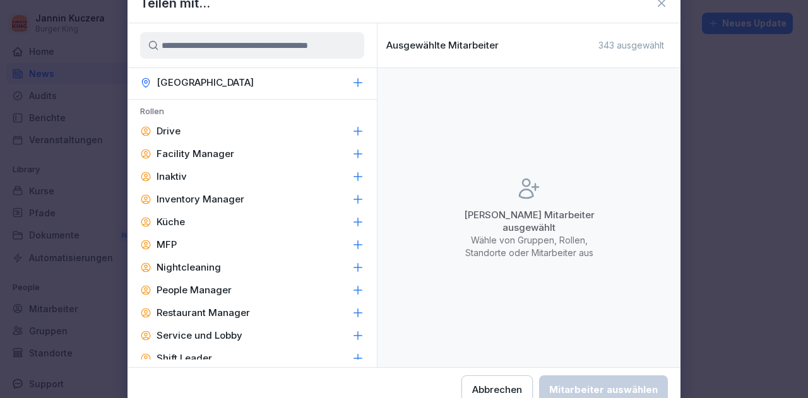
scroll to position [556, 0]
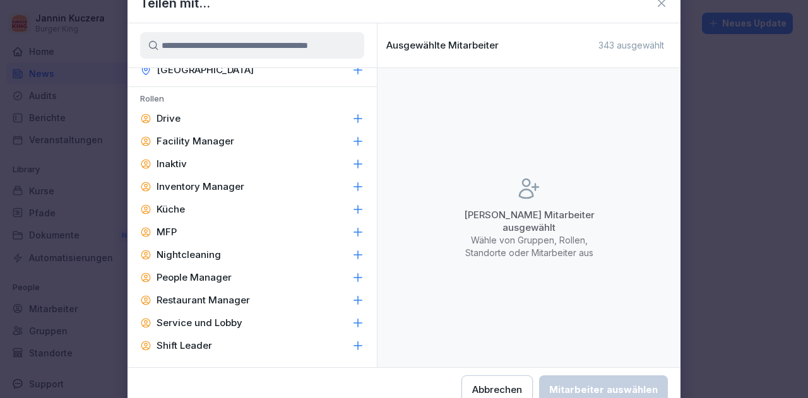
click at [213, 145] on p "Facility Manager" at bounding box center [196, 141] width 78 height 13
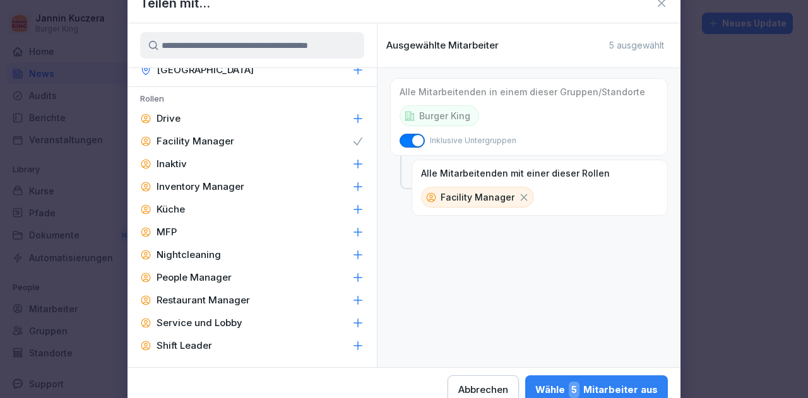
click at [212, 191] on p "Inventory Manager" at bounding box center [201, 187] width 88 height 13
click at [181, 282] on p "People Manager" at bounding box center [194, 278] width 75 height 13
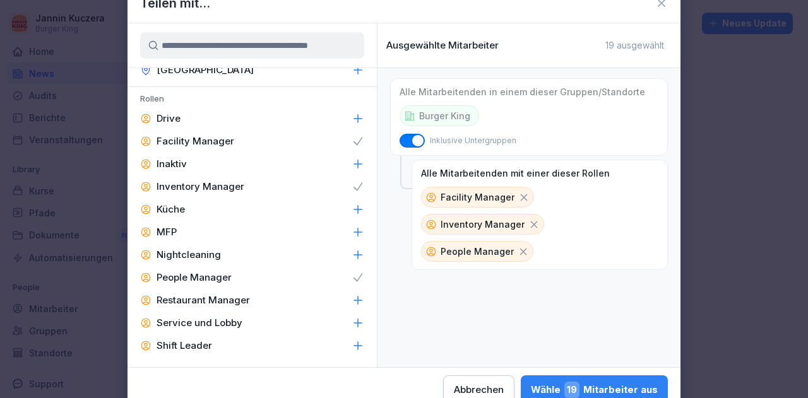
click at [179, 297] on p "Restaurant Manager" at bounding box center [203, 300] width 93 height 13
click at [178, 344] on p "Shift Leader" at bounding box center [185, 346] width 56 height 13
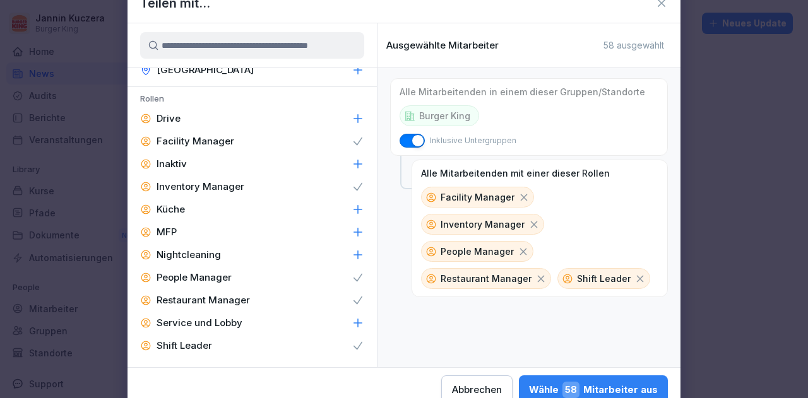
click at [537, 386] on div "Wähle 58 Mitarbeiter aus" at bounding box center [593, 390] width 129 height 16
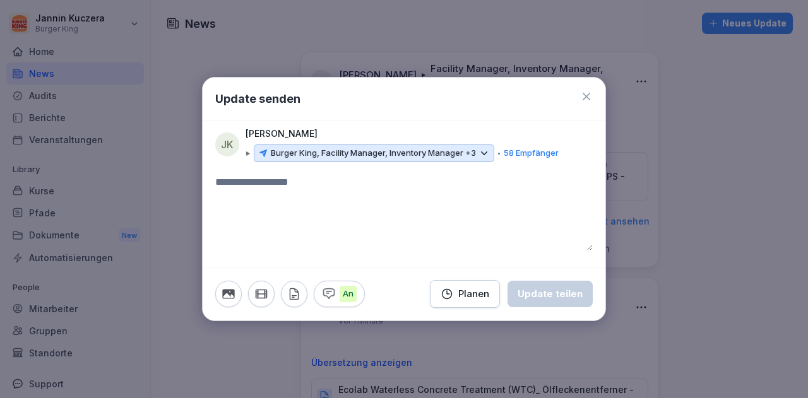
click at [318, 188] on textarea at bounding box center [404, 213] width 378 height 76
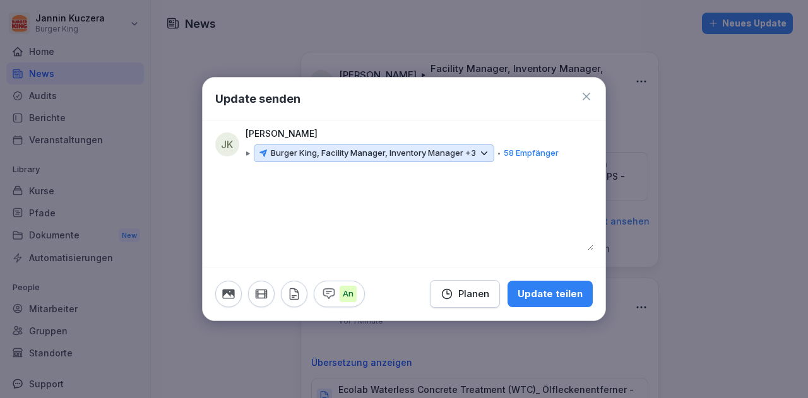
click at [303, 287] on button "button" at bounding box center [294, 294] width 27 height 27
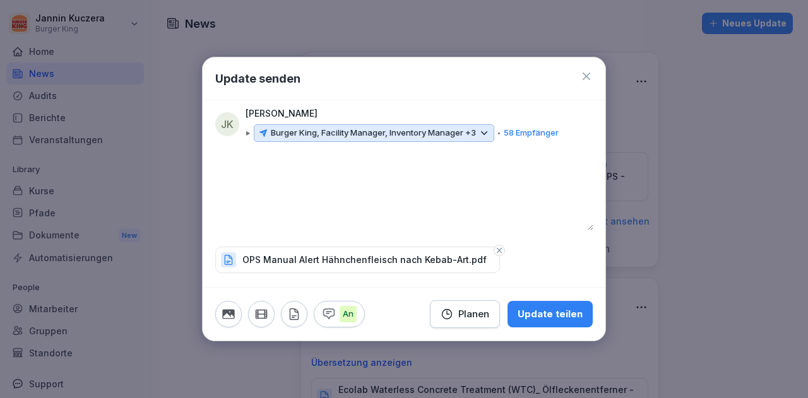
click at [530, 319] on div "Update teilen" at bounding box center [550, 315] width 65 height 14
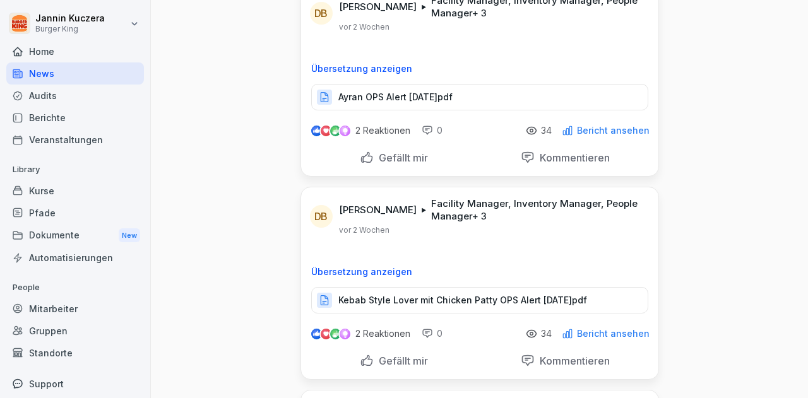
scroll to position [7140, 0]
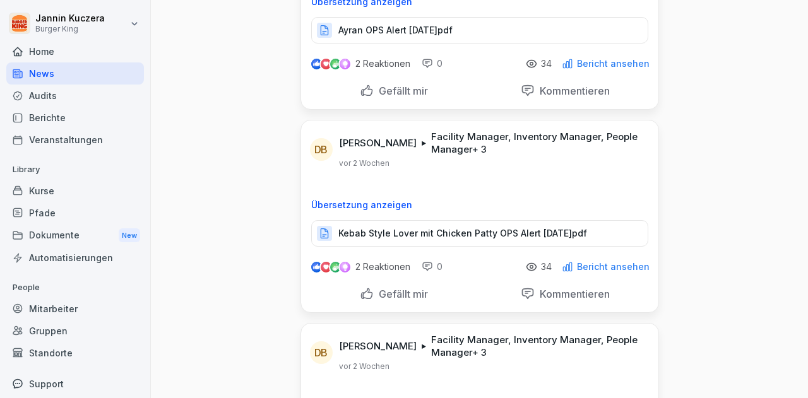
click at [808, 386] on div "News Neues Update [PERSON_NAME] Facility Manager, Inventory Manager, People Man…" at bounding box center [479, 199] width 657 height 398
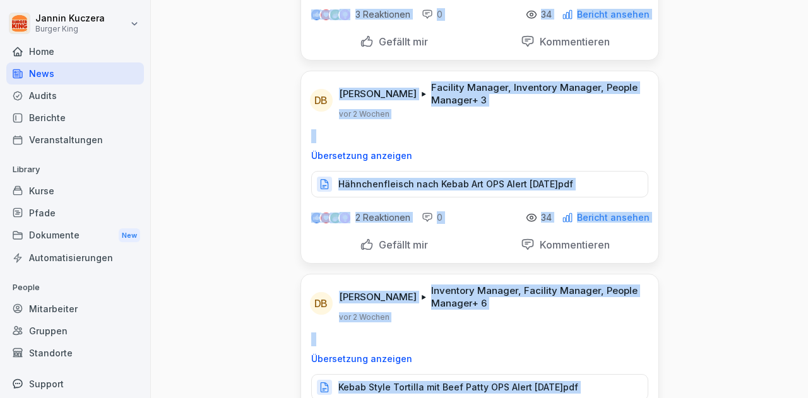
click at [807, 385] on div "News Neues Update [PERSON_NAME] Facility Manager, Inventory Manager, People Man…" at bounding box center [479, 199] width 657 height 398
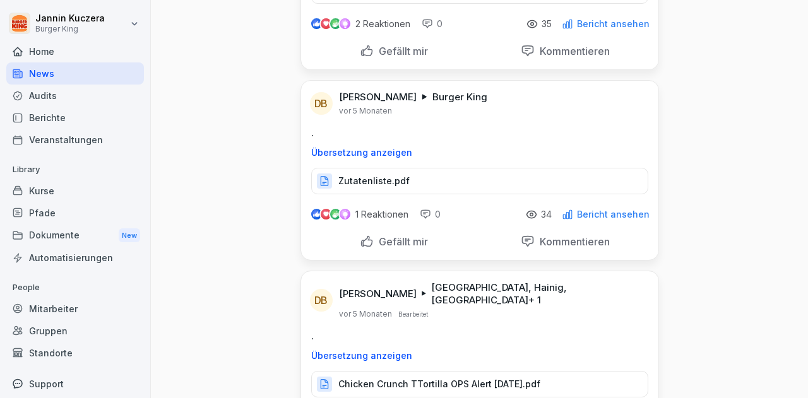
scroll to position [43474, 0]
